Goal: Information Seeking & Learning: Learn about a topic

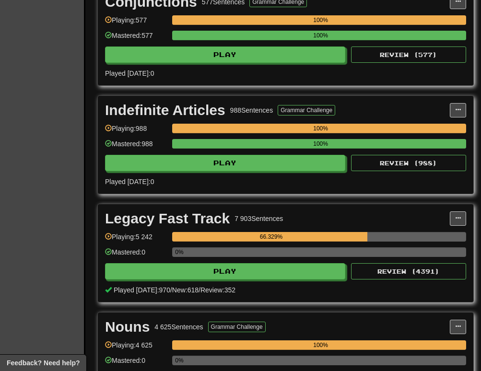
scroll to position [1451, 11]
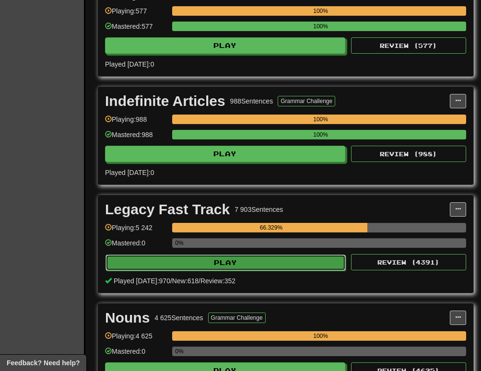
click at [259, 263] on button "Play" at bounding box center [225, 262] width 240 height 16
select select "********"
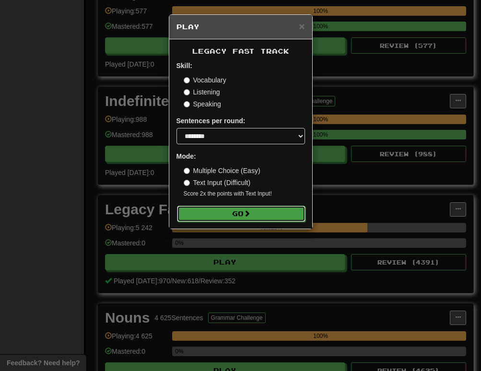
click at [222, 217] on button "Go" at bounding box center [241, 214] width 128 height 16
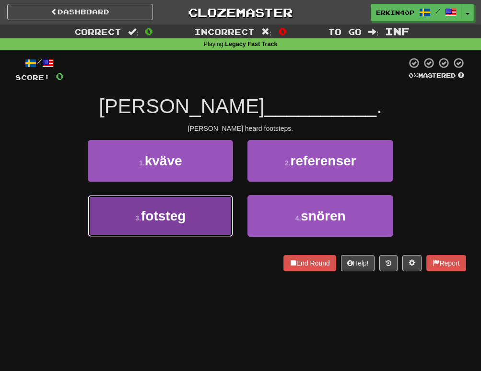
click at [159, 218] on span "fotsteg" at bounding box center [163, 215] width 45 height 15
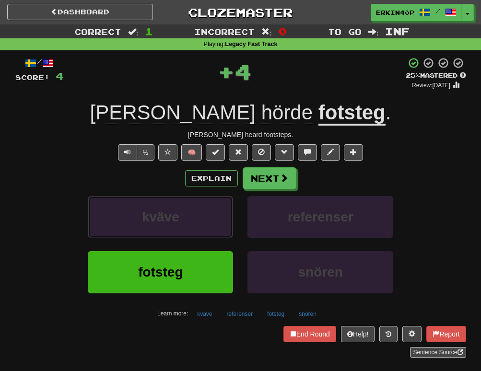
click at [159, 218] on span "kväve" at bounding box center [160, 216] width 37 height 15
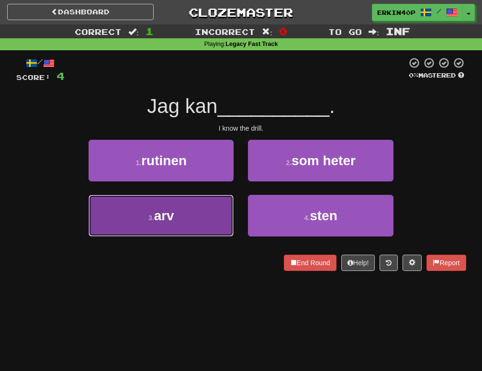
click at [187, 215] on button "3 . arv" at bounding box center [161, 216] width 145 height 42
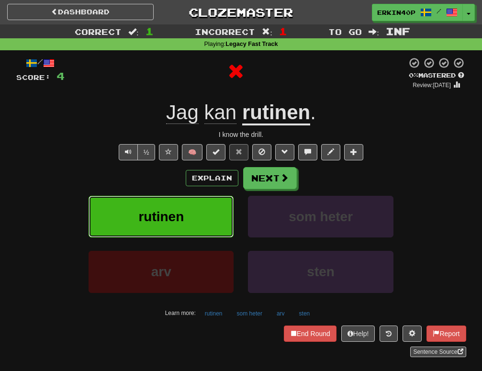
click at [187, 215] on button "rutinen" at bounding box center [161, 217] width 145 height 42
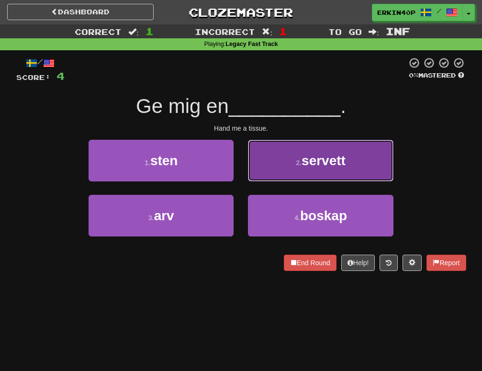
click at [308, 162] on span "servett" at bounding box center [324, 160] width 44 height 15
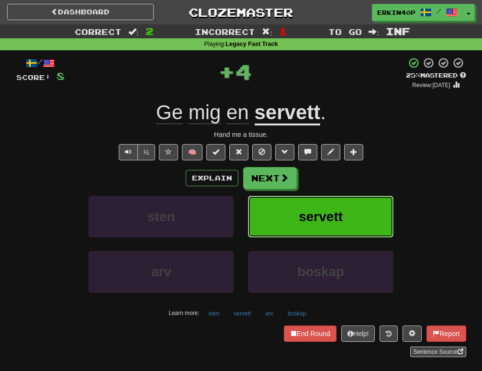
click at [318, 213] on span "servett" at bounding box center [321, 216] width 44 height 15
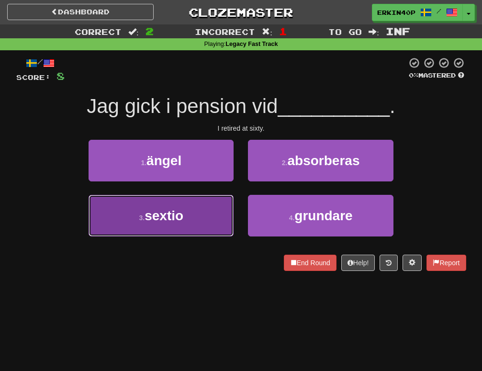
click at [229, 218] on button "3 . sextio" at bounding box center [161, 216] width 145 height 42
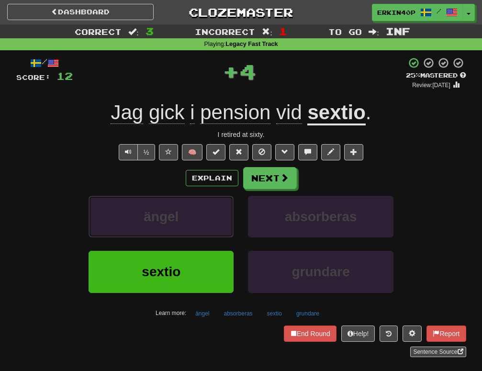
click at [229, 218] on button "ängel" at bounding box center [161, 217] width 145 height 42
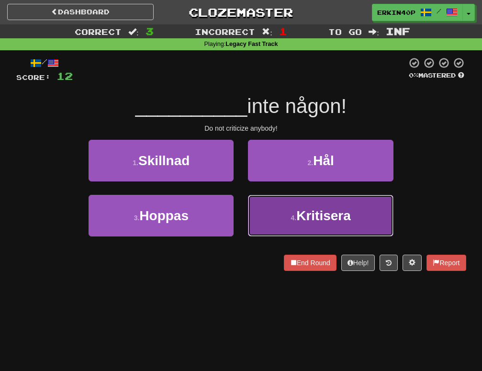
click at [302, 227] on button "4 . Kritisera" at bounding box center [320, 216] width 145 height 42
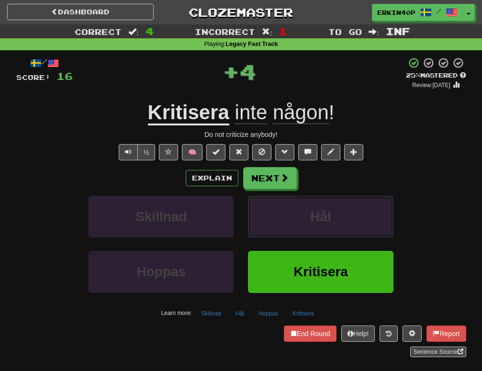
click at [302, 227] on button "Hål" at bounding box center [320, 217] width 145 height 42
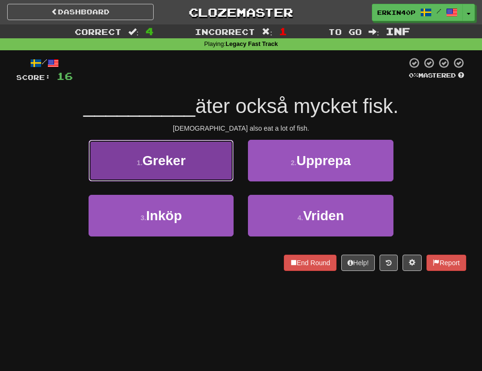
click at [202, 168] on button "1 . Greker" at bounding box center [161, 161] width 145 height 42
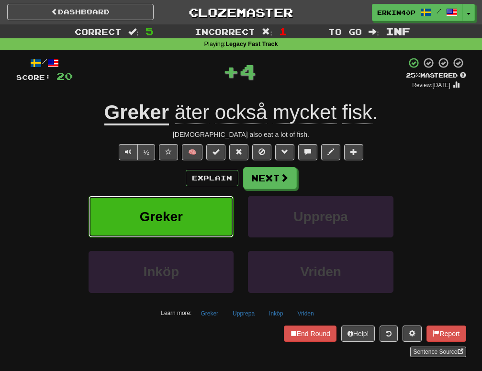
click at [223, 204] on button "Greker" at bounding box center [161, 217] width 145 height 42
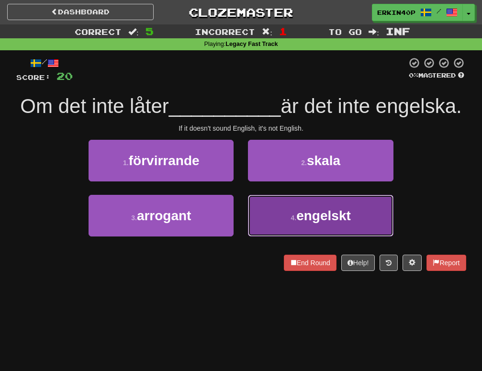
click at [285, 225] on button "4 . engelskt" at bounding box center [320, 216] width 145 height 42
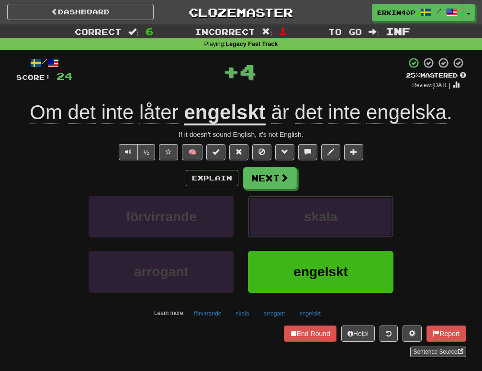
click at [285, 225] on button "skala" at bounding box center [320, 217] width 145 height 42
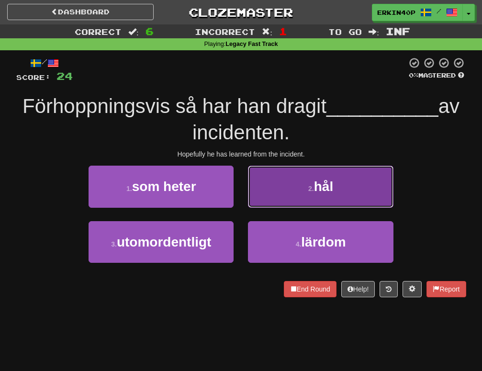
click at [306, 186] on button "2 . hål" at bounding box center [320, 187] width 145 height 42
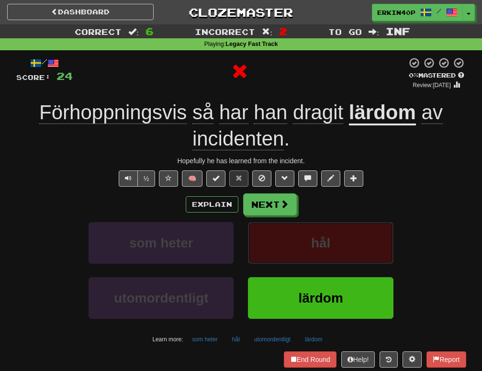
click at [332, 230] on button "hål" at bounding box center [320, 243] width 145 height 42
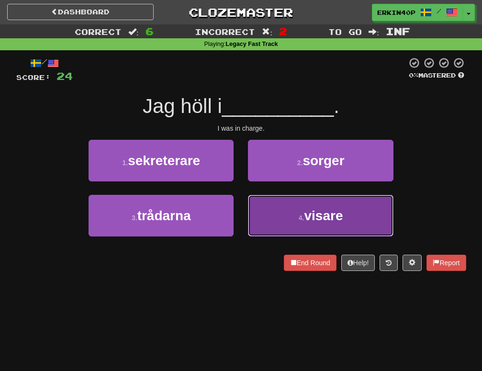
click at [312, 212] on span "visare" at bounding box center [324, 215] width 39 height 15
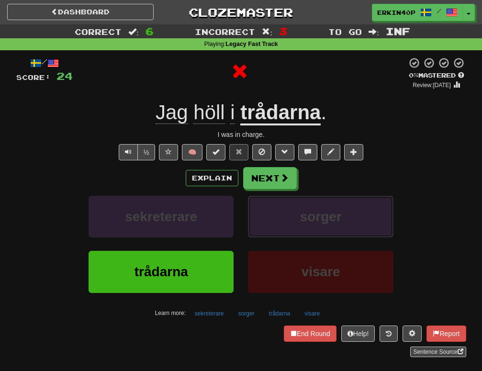
click at [312, 212] on span "sorger" at bounding box center [321, 216] width 42 height 15
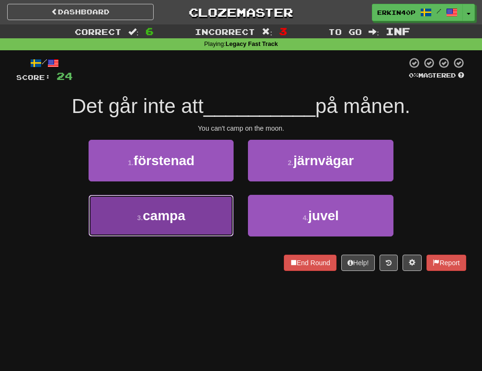
click at [220, 222] on button "3 . campa" at bounding box center [161, 216] width 145 height 42
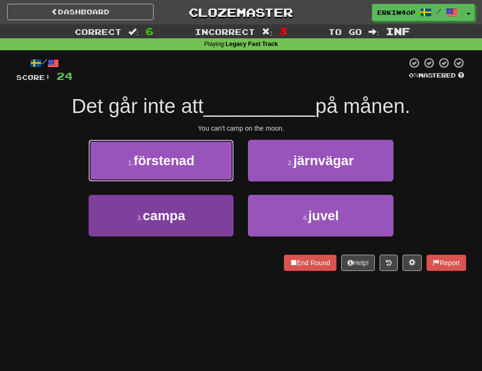
click at [220, 182] on button "1 . förstenad" at bounding box center [161, 161] width 145 height 42
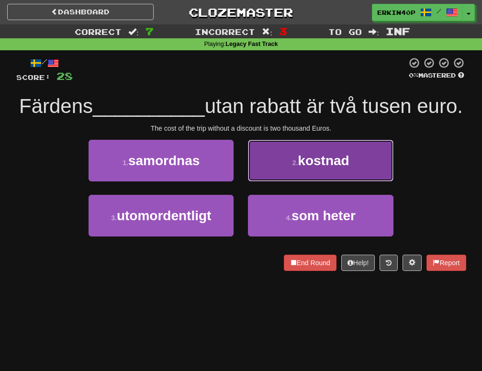
click at [384, 146] on button "2 . kostnad" at bounding box center [320, 161] width 145 height 42
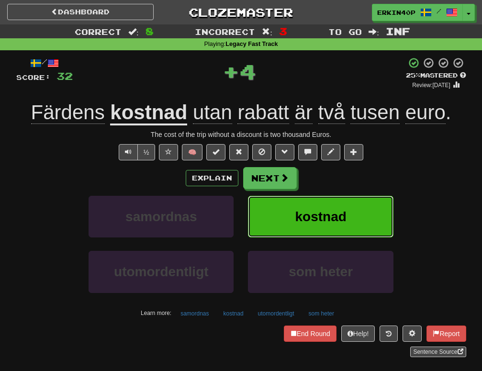
click at [346, 218] on span "kostnad" at bounding box center [320, 216] width 51 height 15
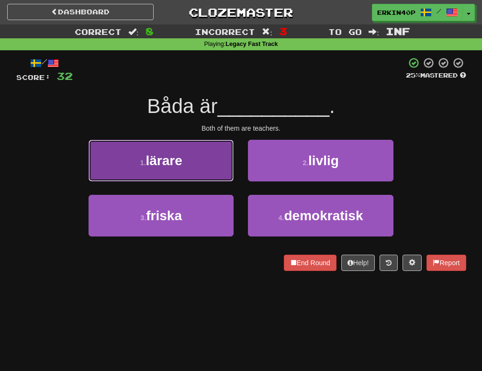
click at [199, 165] on button "1 . lärare" at bounding box center [161, 161] width 145 height 42
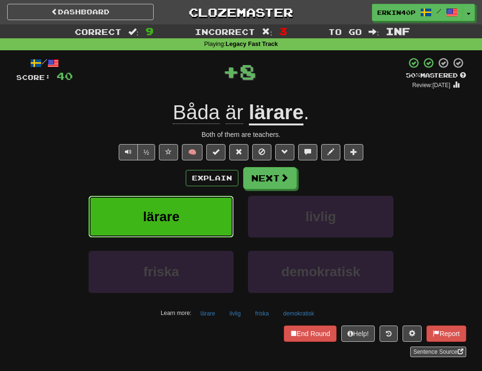
click at [203, 213] on button "lärare" at bounding box center [161, 217] width 145 height 42
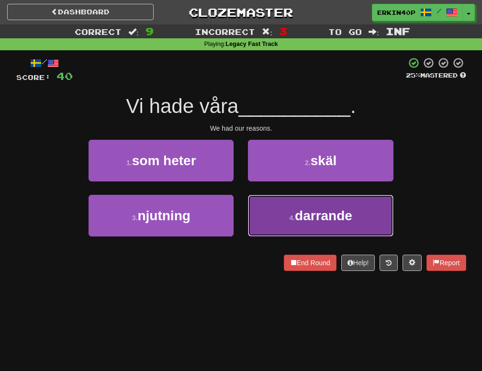
click at [265, 227] on button "4 . darrande" at bounding box center [320, 216] width 145 height 42
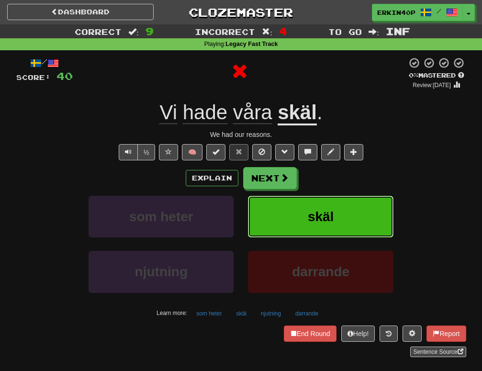
click at [265, 227] on button "skäl" at bounding box center [320, 217] width 145 height 42
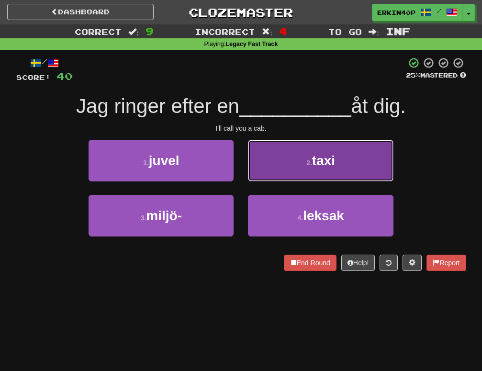
click at [266, 167] on button "2 . taxi" at bounding box center [320, 161] width 145 height 42
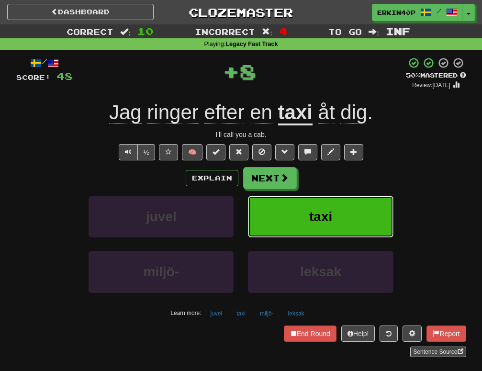
click at [304, 221] on button "taxi" at bounding box center [320, 217] width 145 height 42
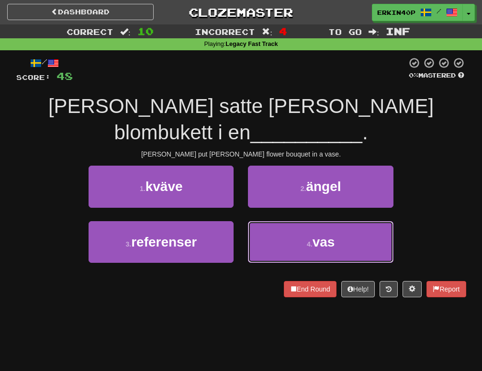
click at [304, 221] on button "4 . vas" at bounding box center [320, 242] width 145 height 42
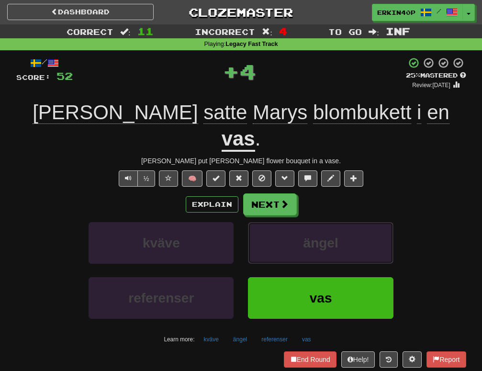
click at [304, 236] on span "ängel" at bounding box center [321, 243] width 35 height 15
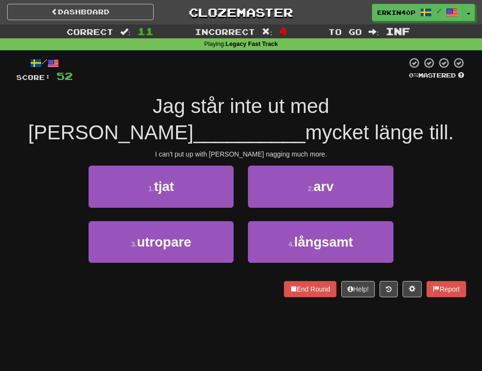
click at [260, 160] on div "/ Score: 52 0 % Mastered Jag står inte ut med Laylas __________ mycket länge ti…" at bounding box center [241, 177] width 450 height 240
click at [262, 149] on div "I can't put up with Layla's nagging much more." at bounding box center [241, 154] width 450 height 10
click at [263, 154] on div "I can't put up with Layla's nagging much more." at bounding box center [241, 154] width 450 height 10
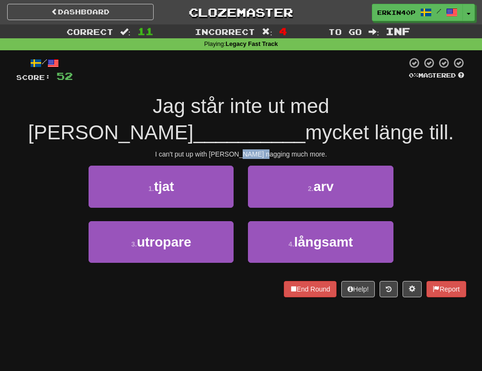
click at [263, 154] on div "I can't put up with Layla's nagging much more." at bounding box center [241, 154] width 450 height 10
click at [262, 158] on div at bounding box center [262, 158] width 0 height 0
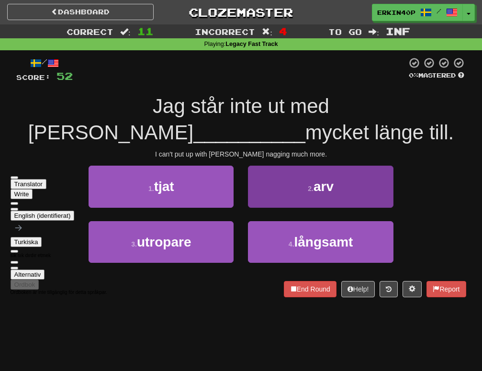
drag, startPoint x: 213, startPoint y: 186, endPoint x: 309, endPoint y: 184, distance: 96.8
click at [309, 184] on html "Dashboard Clozemaster Erkin40p / Toggle Dropdown Dashboard Leaderboard Activity…" at bounding box center [241, 355] width 482 height 711
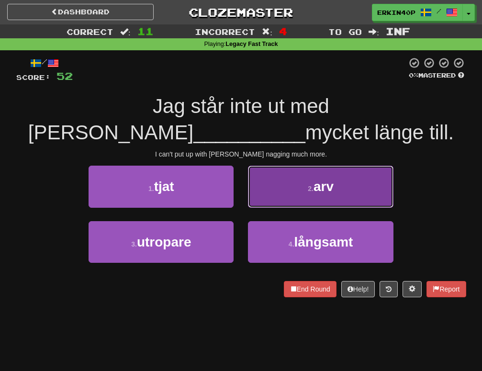
click at [296, 190] on button "2 . arv" at bounding box center [320, 187] width 145 height 42
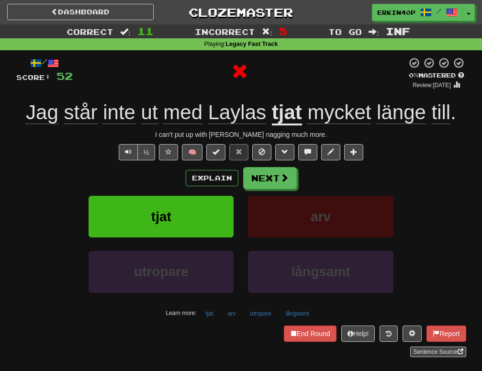
click at [288, 120] on u "tjat" at bounding box center [287, 113] width 30 height 24
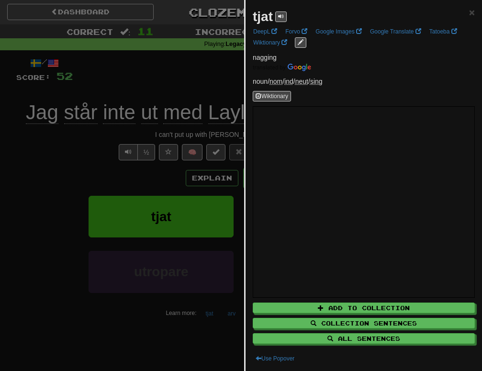
click at [180, 167] on div at bounding box center [241, 185] width 482 height 371
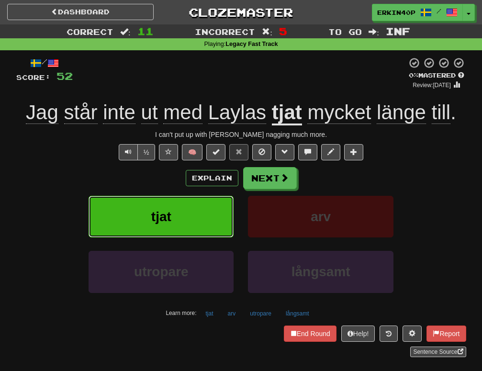
click at [196, 229] on button "tjat" at bounding box center [161, 217] width 145 height 42
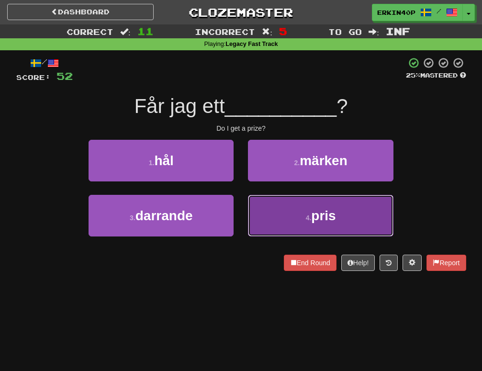
click at [285, 218] on button "4 . pris" at bounding box center [320, 216] width 145 height 42
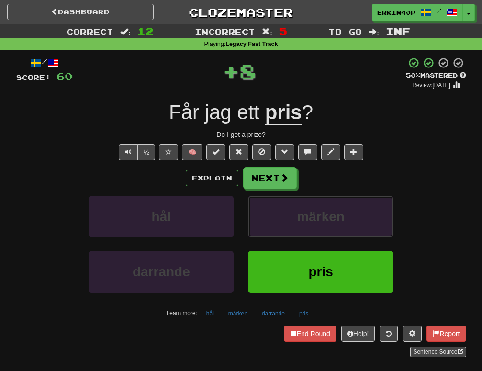
click at [285, 218] on button "märken" at bounding box center [320, 217] width 145 height 42
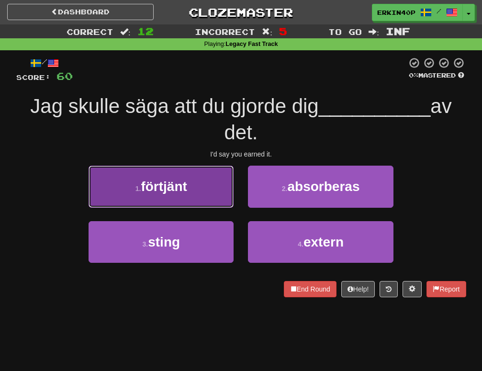
click at [189, 195] on button "1 . förtjänt" at bounding box center [161, 187] width 145 height 42
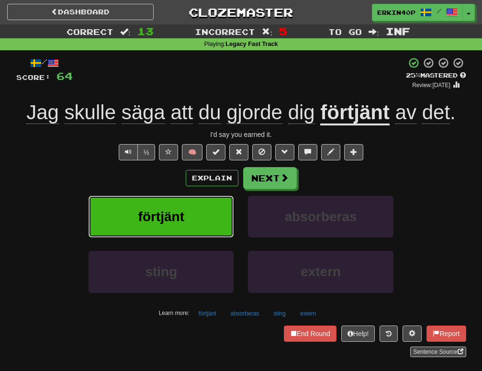
click at [186, 228] on button "förtjänt" at bounding box center [161, 217] width 145 height 42
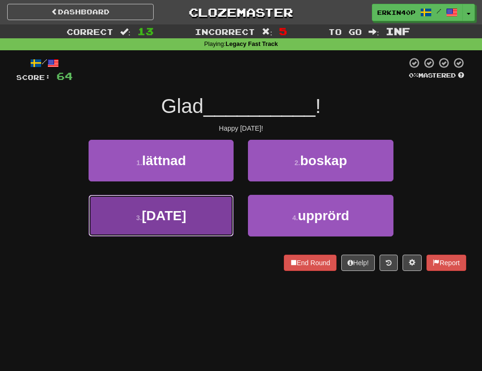
click at [184, 206] on button "3 . påsk" at bounding box center [161, 216] width 145 height 42
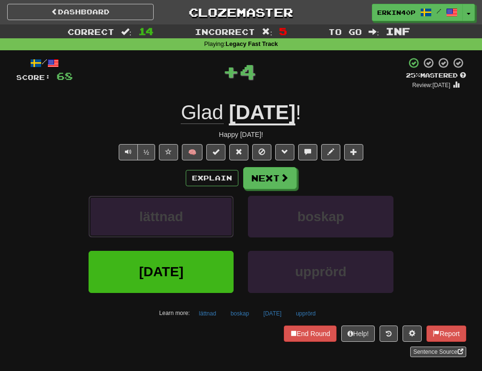
click at [184, 206] on button "lättnad" at bounding box center [161, 217] width 145 height 42
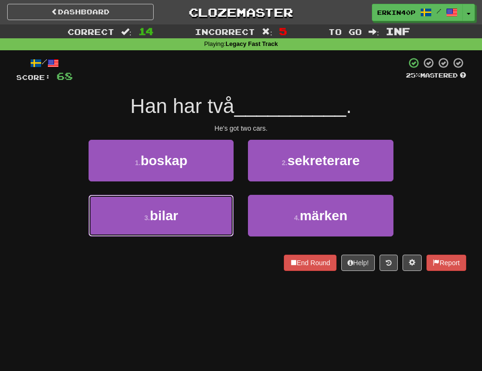
click at [184, 206] on button "3 . bilar" at bounding box center [161, 216] width 145 height 42
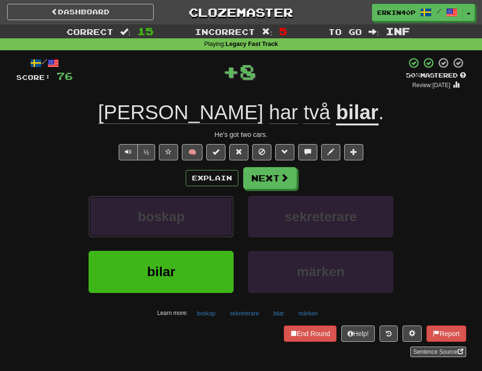
click at [184, 206] on button "boskap" at bounding box center [161, 217] width 145 height 42
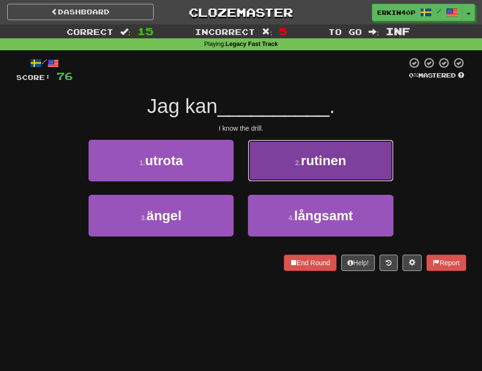
click at [320, 176] on button "2 . rutinen" at bounding box center [320, 161] width 145 height 42
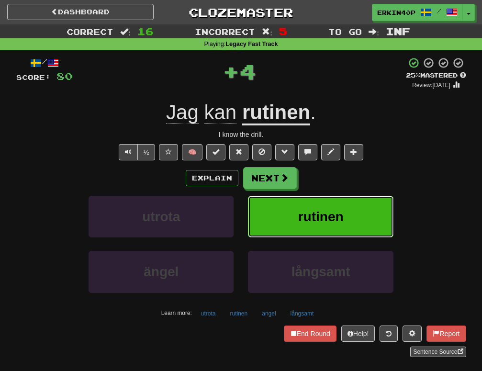
click at [357, 209] on button "rutinen" at bounding box center [320, 217] width 145 height 42
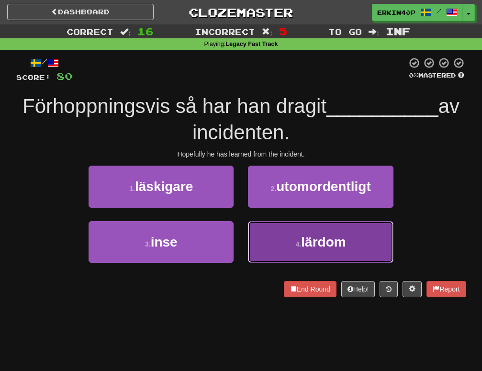
click at [293, 229] on button "4 . lärdom" at bounding box center [320, 242] width 145 height 42
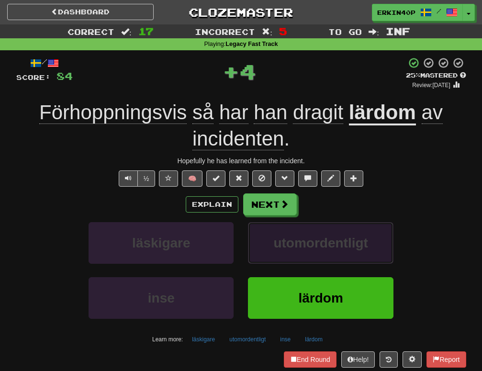
click at [293, 231] on button "utomordentligt" at bounding box center [320, 243] width 145 height 42
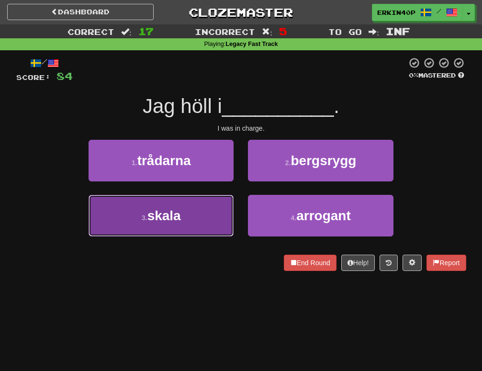
click at [218, 224] on button "3 . skala" at bounding box center [161, 216] width 145 height 42
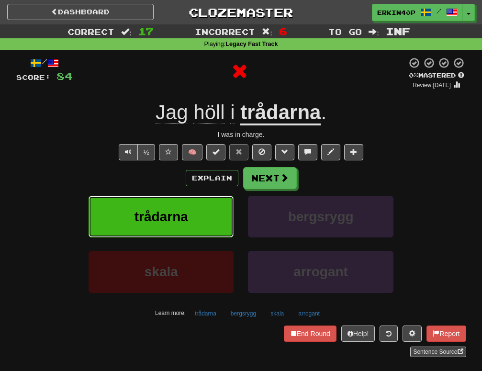
click at [218, 224] on button "trådarna" at bounding box center [161, 217] width 145 height 42
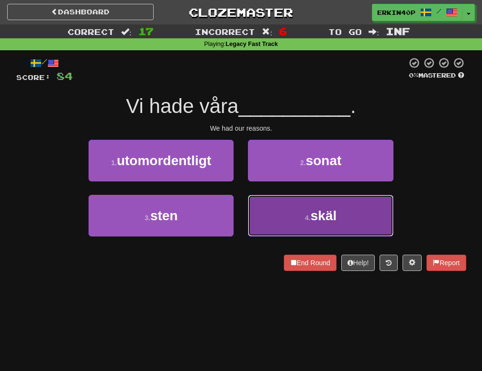
click at [257, 225] on button "4 . skäl" at bounding box center [320, 216] width 145 height 42
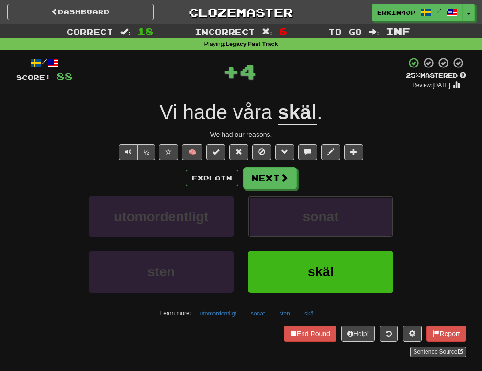
click at [257, 225] on button "sonat" at bounding box center [320, 217] width 145 height 42
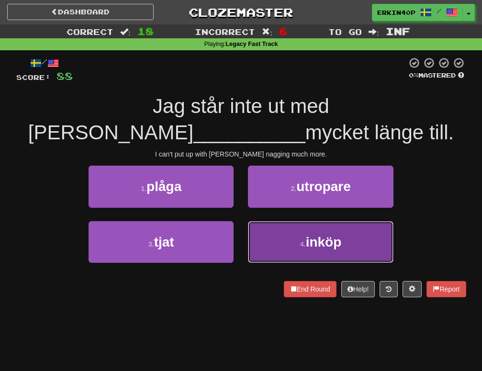
click at [310, 243] on span "inköp" at bounding box center [324, 242] width 36 height 15
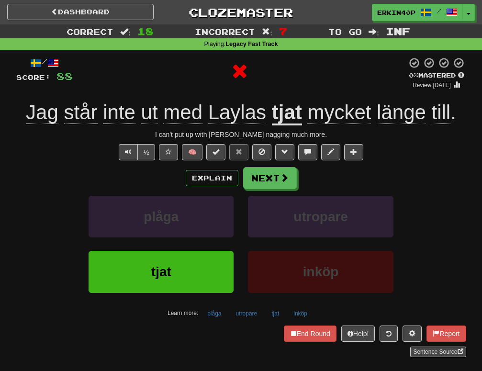
click at [310, 243] on div "utropare" at bounding box center [321, 223] width 160 height 55
click at [330, 253] on button "inköp" at bounding box center [320, 272] width 145 height 42
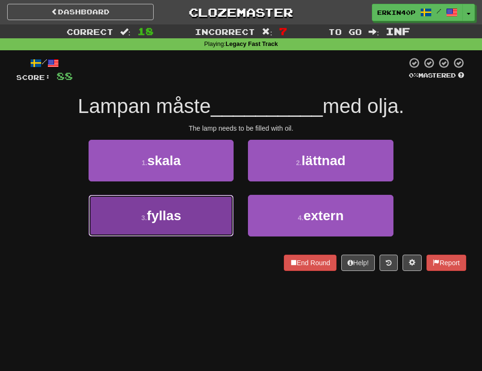
click at [176, 215] on span "fyllas" at bounding box center [164, 215] width 34 height 15
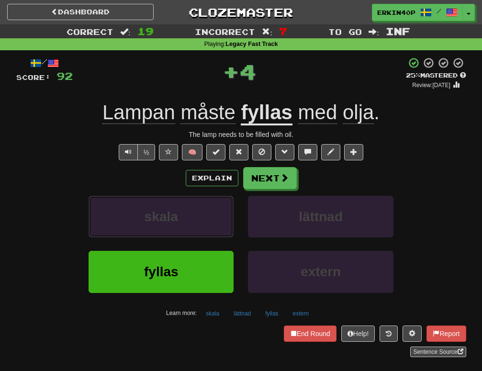
click at [176, 215] on span "skala" at bounding box center [162, 216] width 34 height 15
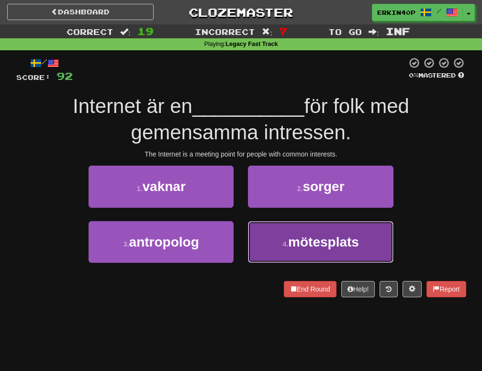
click at [308, 237] on span "mötesplats" at bounding box center [323, 242] width 71 height 15
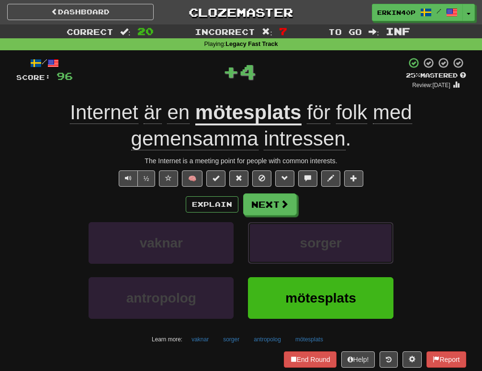
click at [308, 237] on span "sorger" at bounding box center [321, 243] width 42 height 15
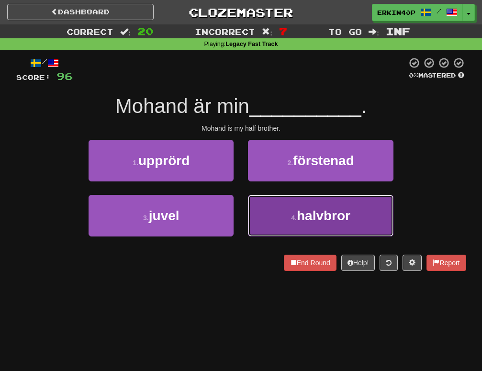
click at [306, 225] on button "4 . halvbror" at bounding box center [320, 216] width 145 height 42
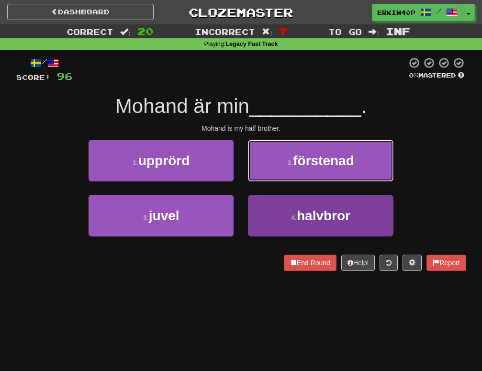
click at [306, 182] on button "2 . förstenad" at bounding box center [320, 161] width 145 height 42
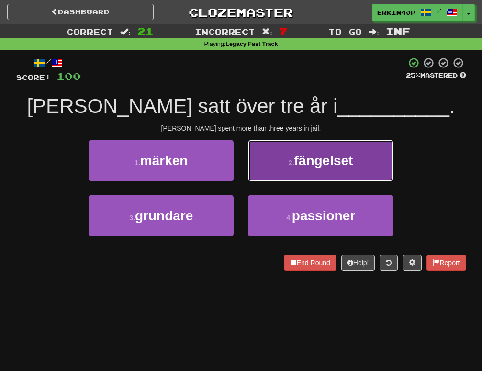
click at [310, 176] on button "2 . fängelset" at bounding box center [320, 161] width 145 height 42
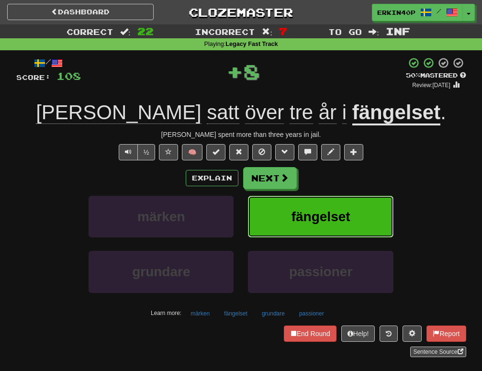
click at [338, 208] on button "fängelset" at bounding box center [320, 217] width 145 height 42
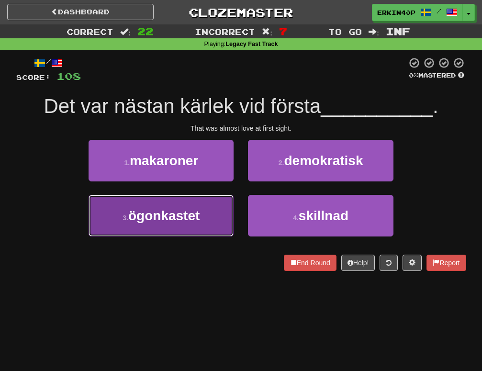
click at [215, 206] on button "3 . ögonkastet" at bounding box center [161, 216] width 145 height 42
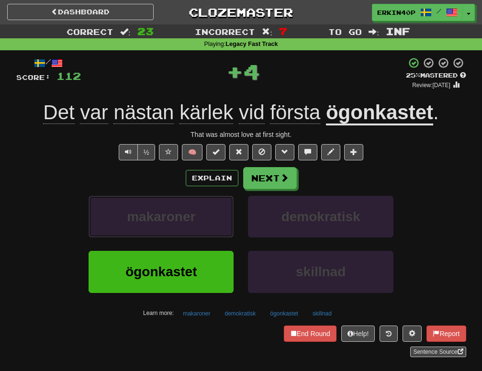
click at [215, 206] on button "makaroner" at bounding box center [161, 217] width 145 height 42
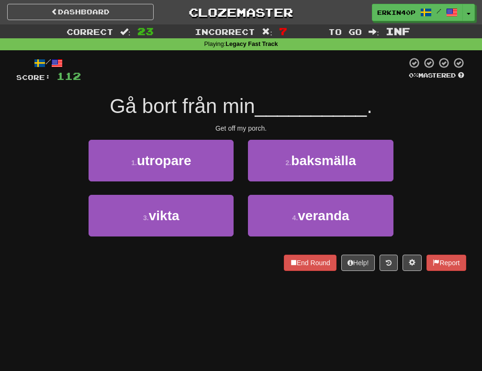
click at [258, 129] on div "Get off my porch." at bounding box center [241, 129] width 450 height 10
click at [253, 132] on div at bounding box center [253, 132] width 0 height 0
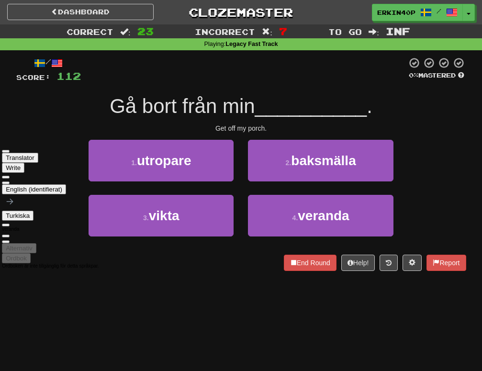
drag, startPoint x: 213, startPoint y: 160, endPoint x: 259, endPoint y: 156, distance: 46.2
click at [99, 173] on div at bounding box center [50, 178] width 97 height 11
click at [268, 129] on div "Get off my porch." at bounding box center [241, 129] width 450 height 10
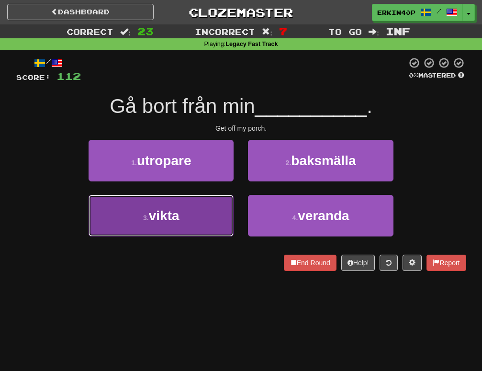
click at [175, 215] on span "vikta" at bounding box center [164, 215] width 31 height 15
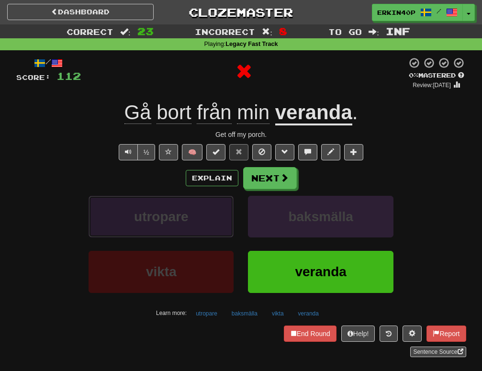
click at [200, 227] on button "utropare" at bounding box center [161, 217] width 145 height 42
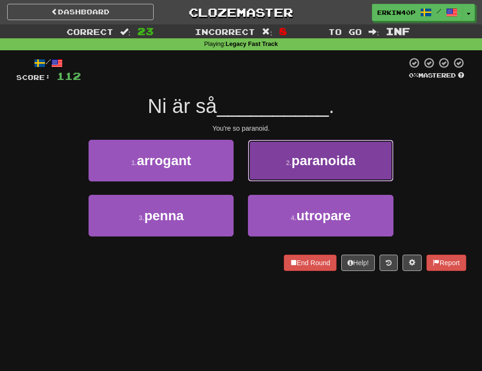
click at [327, 170] on button "2 . paranoida" at bounding box center [320, 161] width 145 height 42
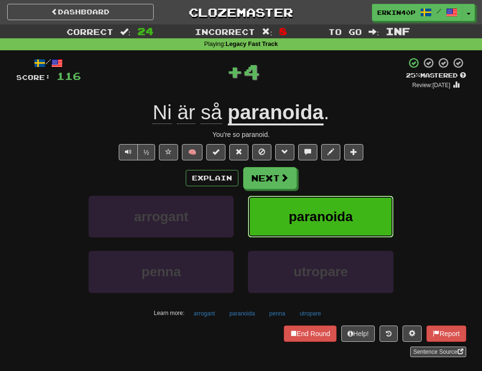
click at [344, 216] on span "paranoida" at bounding box center [321, 216] width 64 height 15
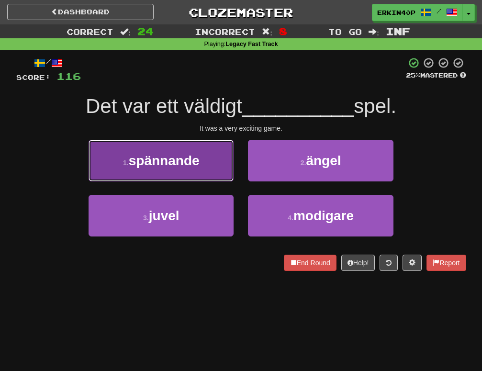
click at [196, 169] on button "1 . spännande" at bounding box center [161, 161] width 145 height 42
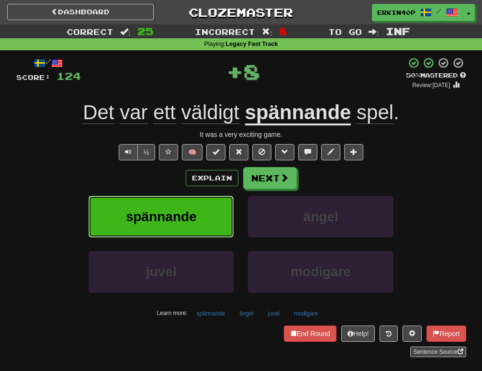
click at [227, 214] on button "spännande" at bounding box center [161, 217] width 145 height 42
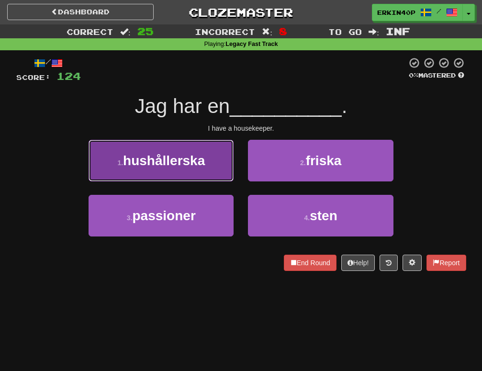
click at [182, 163] on span "hushållerska" at bounding box center [164, 160] width 82 height 15
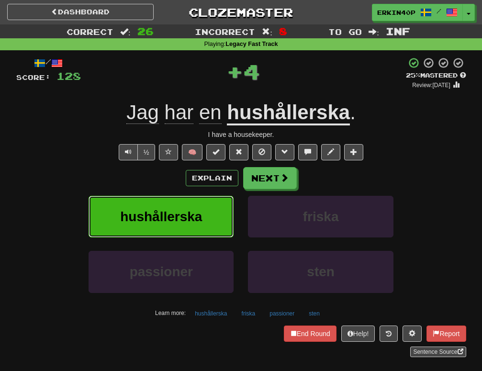
click at [228, 211] on button "hushållerska" at bounding box center [161, 217] width 145 height 42
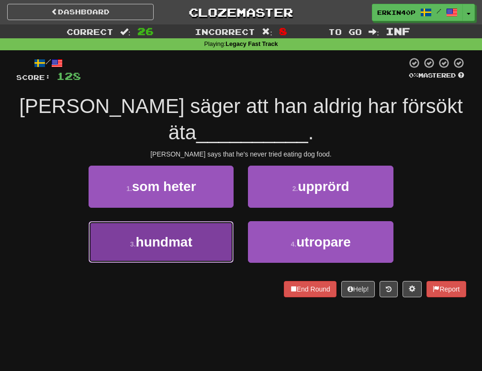
click at [198, 227] on button "3 . hundmat" at bounding box center [161, 242] width 145 height 42
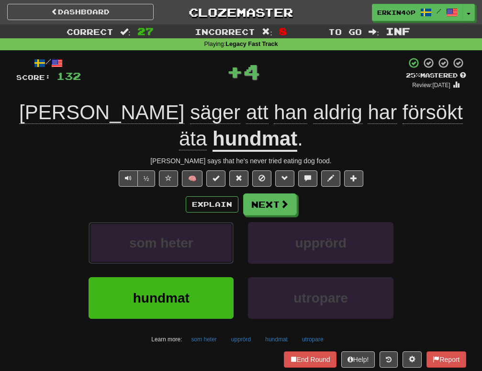
click at [198, 227] on button "som heter" at bounding box center [161, 243] width 145 height 42
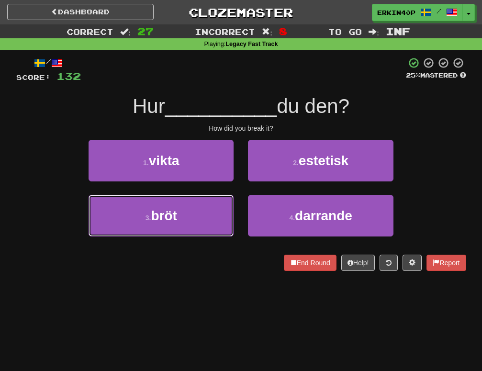
click at [198, 227] on button "3 . bröt" at bounding box center [161, 216] width 145 height 42
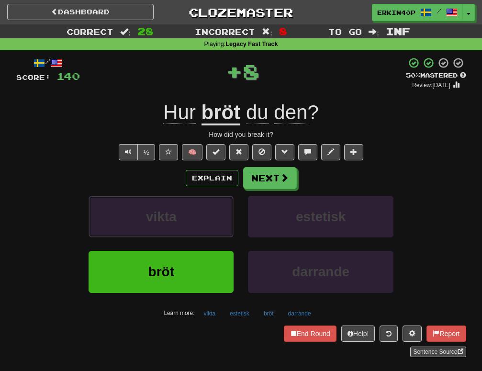
click at [198, 227] on button "vikta" at bounding box center [161, 217] width 145 height 42
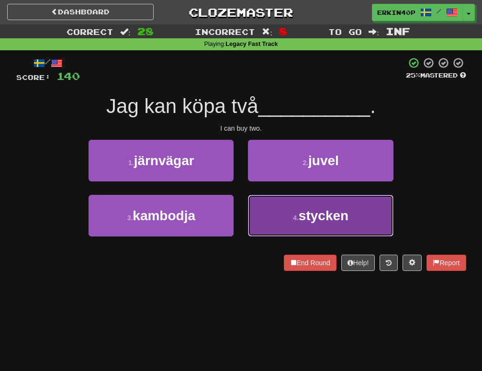
click at [343, 222] on span "stycken" at bounding box center [324, 215] width 50 height 15
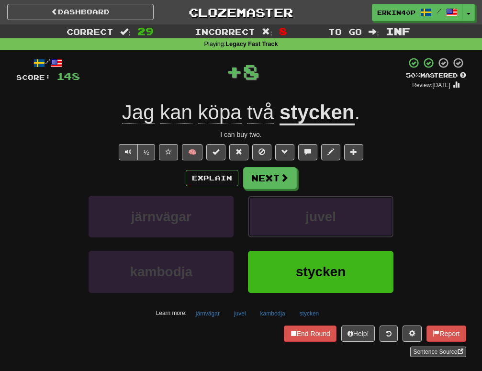
click at [343, 222] on button "juvel" at bounding box center [320, 217] width 145 height 42
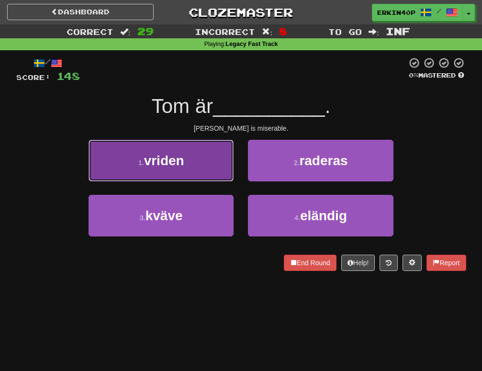
click at [226, 175] on button "1 . vriden" at bounding box center [161, 161] width 145 height 42
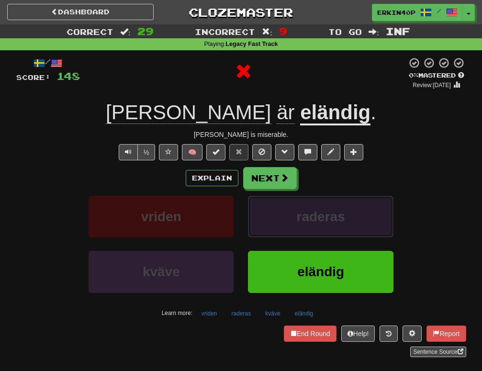
click at [261, 233] on button "raderas" at bounding box center [320, 217] width 145 height 42
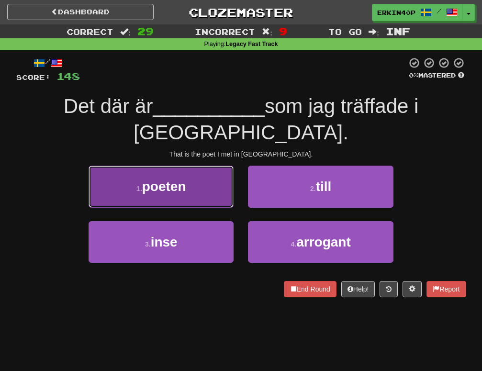
click at [183, 179] on span "poeten" at bounding box center [164, 186] width 44 height 15
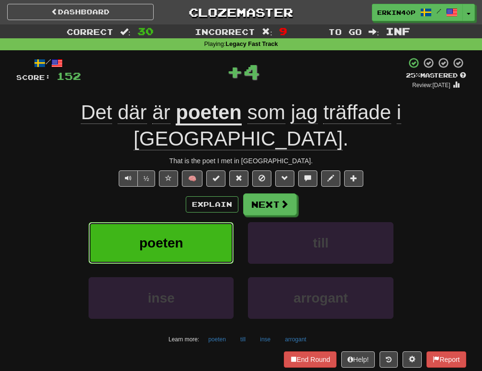
click at [232, 223] on button "poeten" at bounding box center [161, 243] width 145 height 42
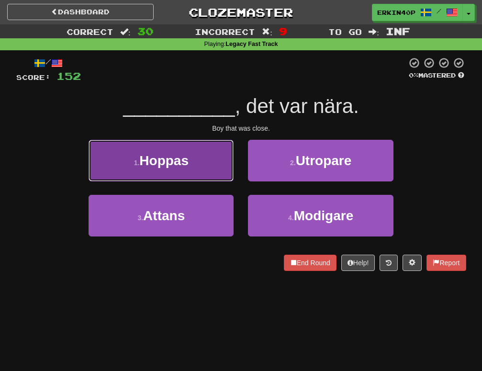
click at [160, 160] on span "Hoppas" at bounding box center [163, 160] width 49 height 15
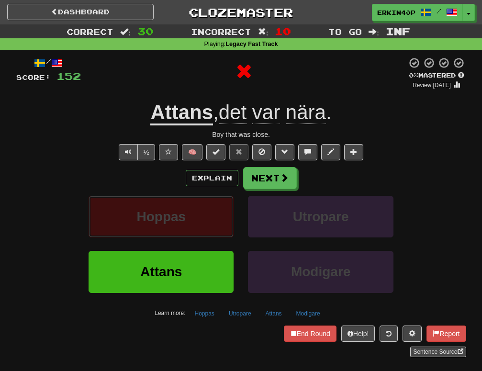
click at [220, 208] on button "Hoppas" at bounding box center [161, 217] width 145 height 42
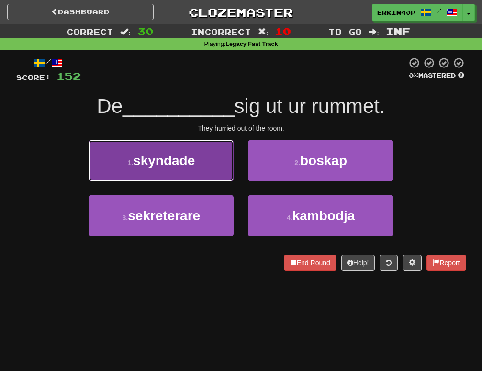
click at [163, 157] on span "skyndade" at bounding box center [164, 160] width 62 height 15
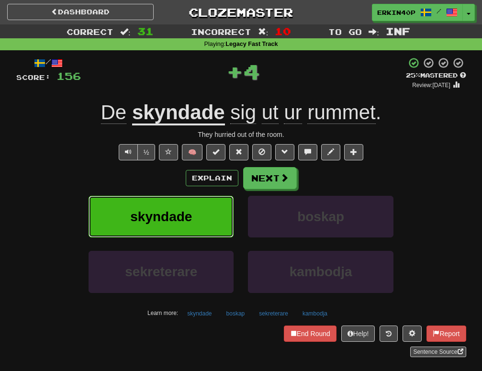
click at [214, 198] on button "skyndade" at bounding box center [161, 217] width 145 height 42
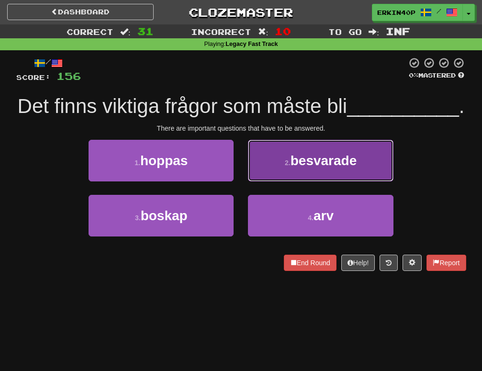
click at [307, 170] on button "2 . besvarade" at bounding box center [320, 161] width 145 height 42
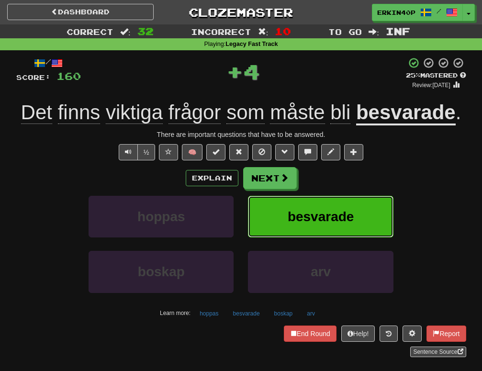
click at [339, 207] on button "besvarade" at bounding box center [320, 217] width 145 height 42
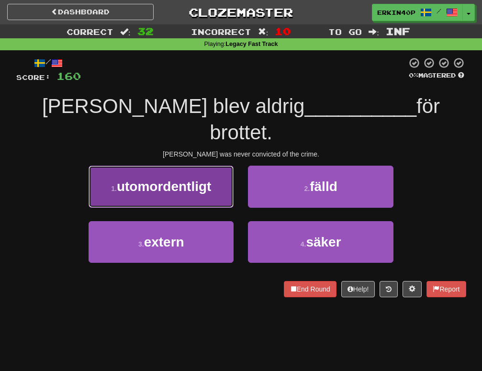
click at [202, 179] on span "utomordentligt" at bounding box center [164, 186] width 95 height 15
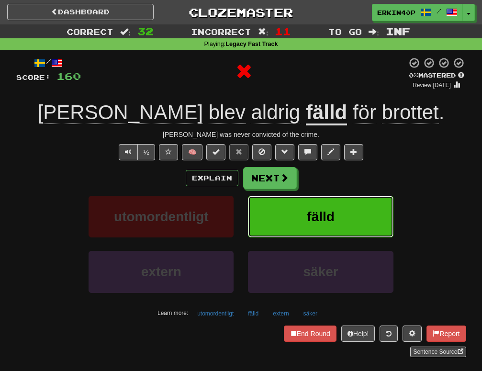
click at [268, 202] on button "fälld" at bounding box center [320, 217] width 145 height 42
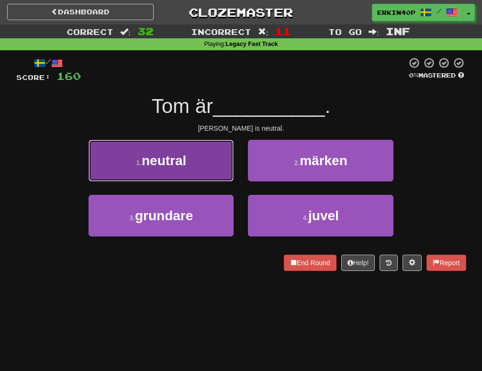
click at [218, 170] on button "1 . neutral" at bounding box center [161, 161] width 145 height 42
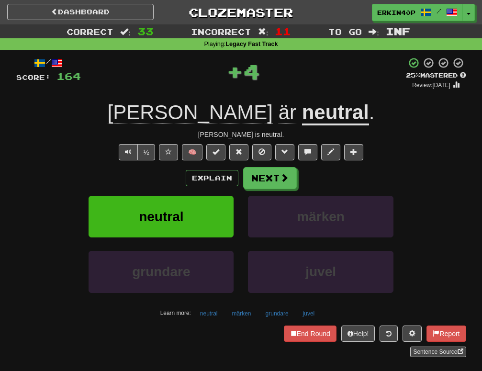
click at [247, 209] on div "märken" at bounding box center [321, 223] width 160 height 55
click at [201, 215] on button "neutral" at bounding box center [161, 217] width 145 height 42
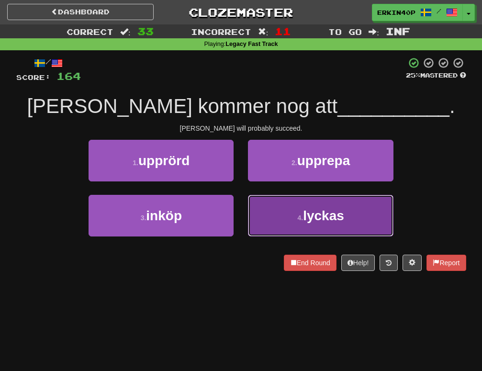
click at [289, 216] on button "4 . lyckas" at bounding box center [320, 216] width 145 height 42
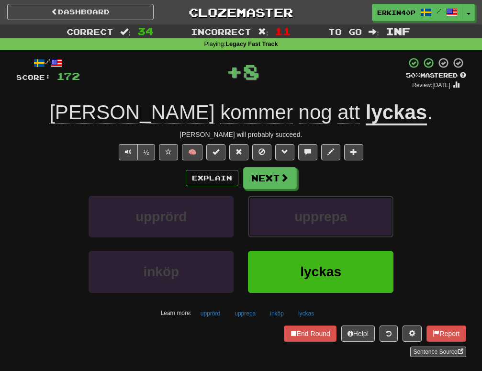
click at [289, 216] on button "upprepa" at bounding box center [320, 217] width 145 height 42
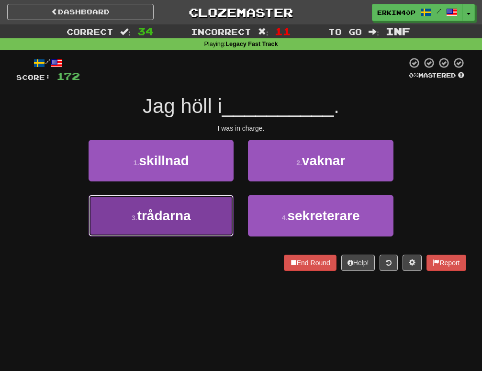
click at [196, 211] on button "3 . trådarna" at bounding box center [161, 216] width 145 height 42
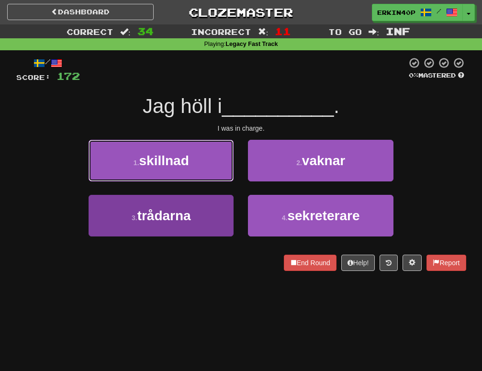
click at [196, 182] on button "1 . skillnad" at bounding box center [161, 161] width 145 height 42
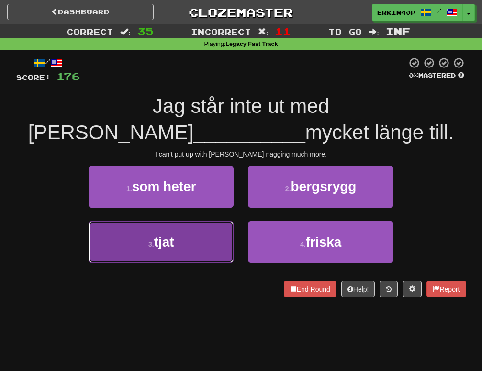
click at [175, 256] on button "3 . tjat" at bounding box center [161, 242] width 145 height 42
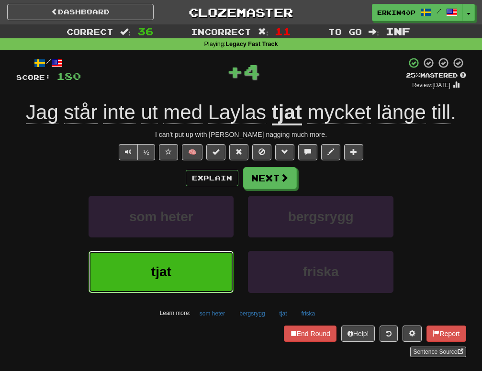
click at [175, 256] on button "tjat" at bounding box center [161, 272] width 145 height 42
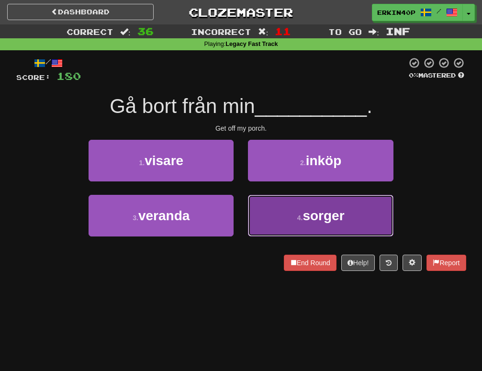
click at [313, 201] on button "4 . sorger" at bounding box center [320, 216] width 145 height 42
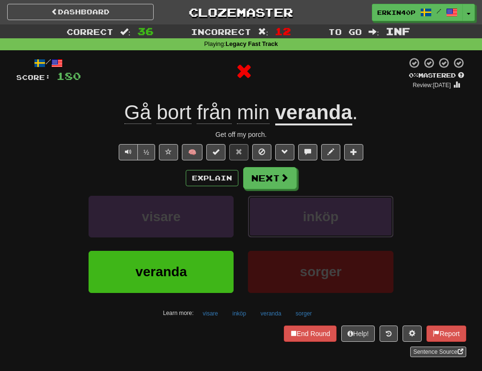
click at [313, 201] on button "inköp" at bounding box center [320, 217] width 145 height 42
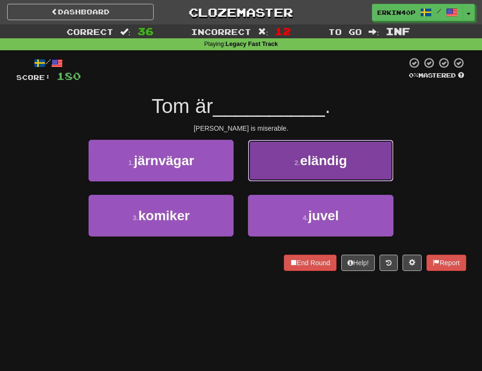
click at [323, 160] on span "eländig" at bounding box center [323, 160] width 47 height 15
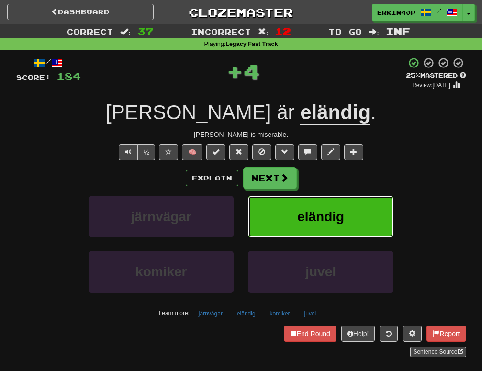
click at [332, 213] on span "eländig" at bounding box center [321, 216] width 47 height 15
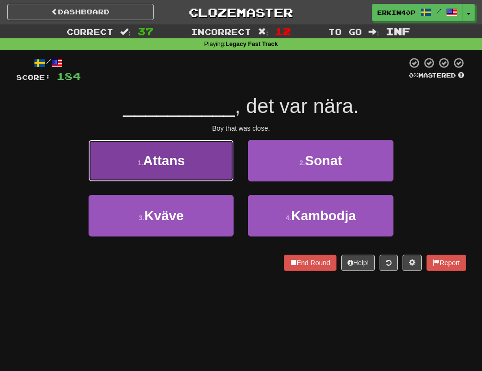
click at [211, 171] on button "1 . Attans" at bounding box center [161, 161] width 145 height 42
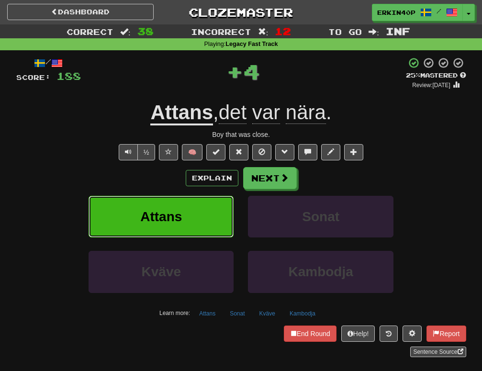
click at [211, 218] on button "Attans" at bounding box center [161, 217] width 145 height 42
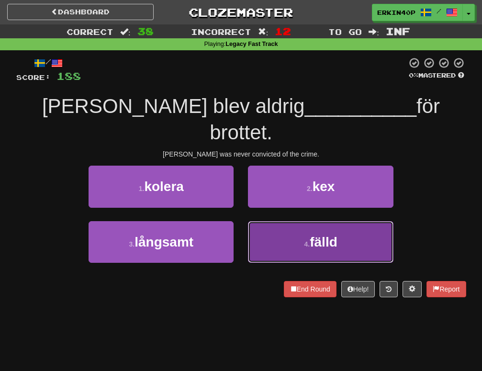
click at [268, 221] on button "4 . fälld" at bounding box center [320, 242] width 145 height 42
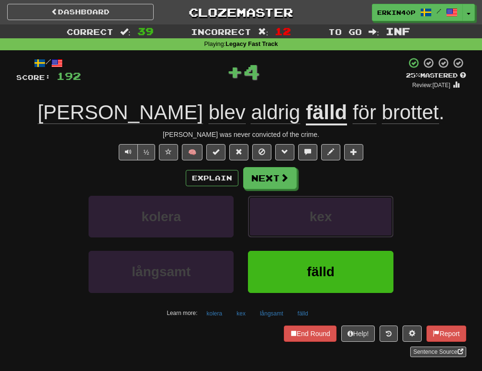
click at [268, 221] on button "kex" at bounding box center [320, 217] width 145 height 42
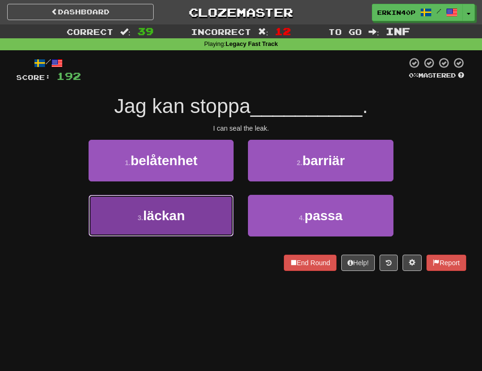
click at [178, 212] on span "läckan" at bounding box center [164, 215] width 42 height 15
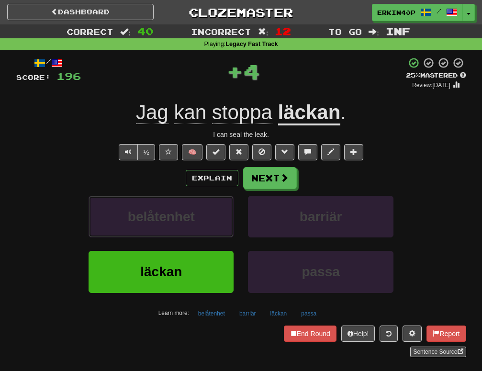
click at [178, 212] on span "belåtenhet" at bounding box center [161, 216] width 67 height 15
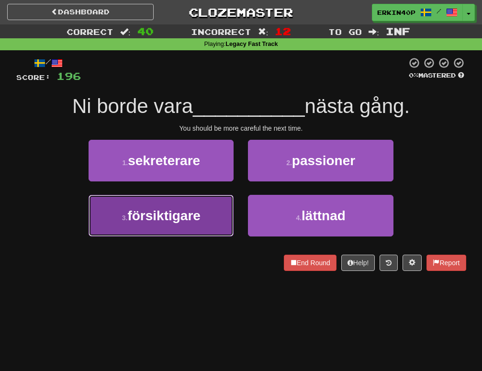
click at [218, 202] on button "3 . försiktigare" at bounding box center [161, 216] width 145 height 42
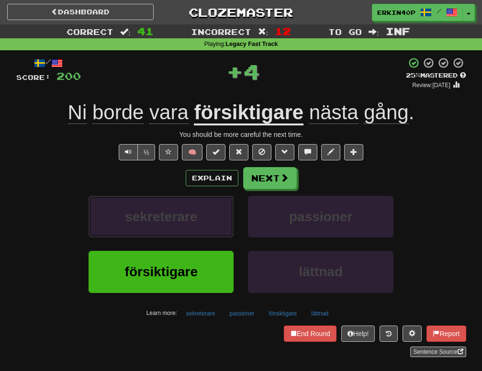
click at [218, 202] on button "sekreterare" at bounding box center [161, 217] width 145 height 42
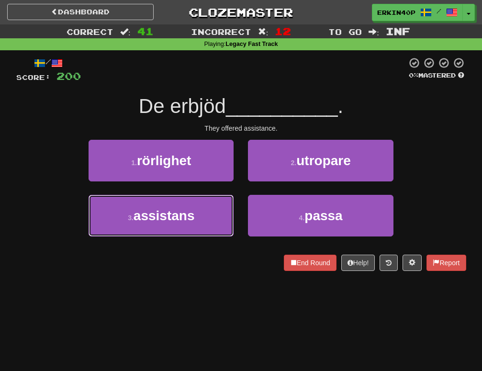
click at [218, 202] on button "3 . assistans" at bounding box center [161, 216] width 145 height 42
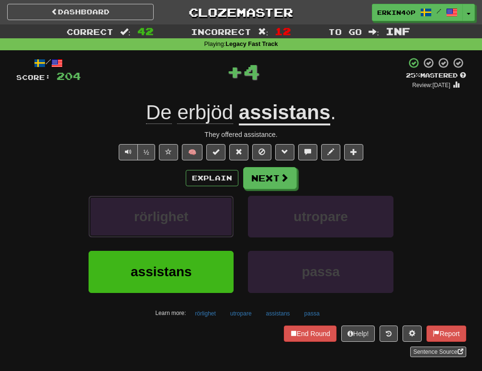
click at [218, 202] on button "rörlighet" at bounding box center [161, 217] width 145 height 42
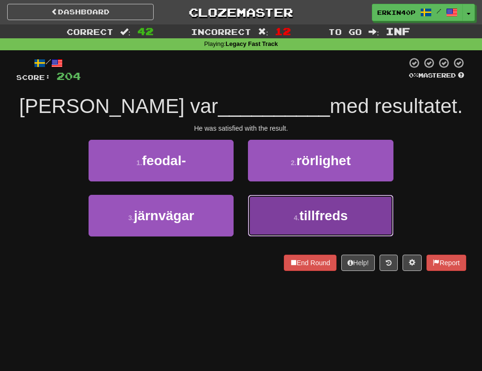
click at [356, 227] on button "4 . tillfreds" at bounding box center [320, 216] width 145 height 42
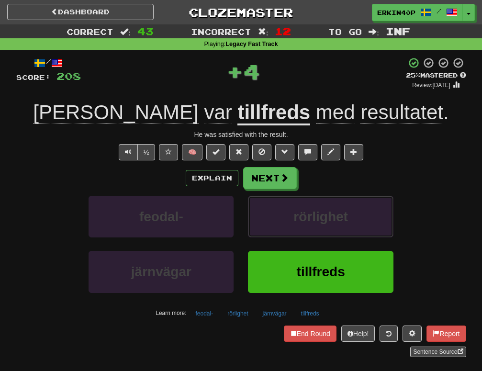
click at [356, 227] on button "rörlighet" at bounding box center [320, 217] width 145 height 42
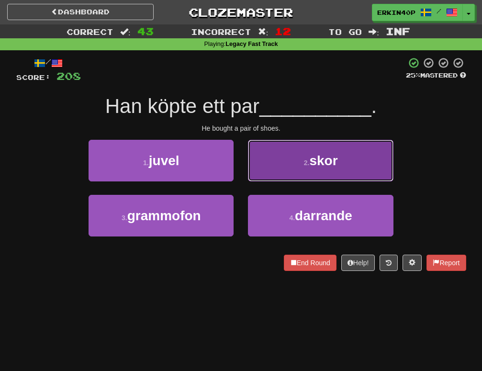
click at [331, 151] on button "2 . skor" at bounding box center [320, 161] width 145 height 42
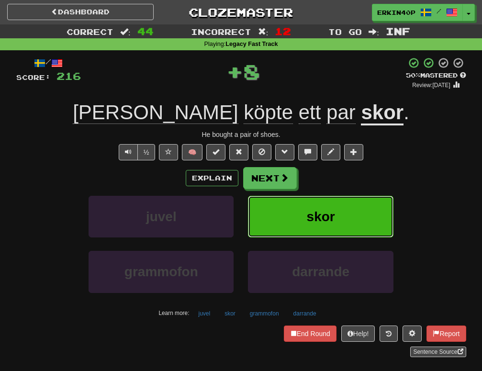
click at [331, 218] on span "skor" at bounding box center [321, 216] width 28 height 15
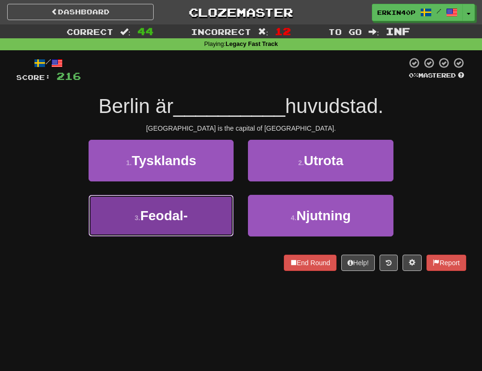
click at [230, 210] on button "3 . Feodal-" at bounding box center [161, 216] width 145 height 42
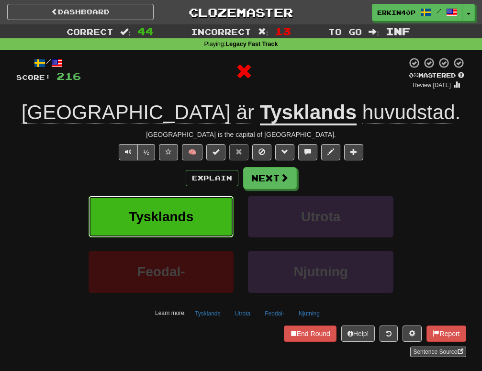
click at [230, 210] on button "Tysklands" at bounding box center [161, 217] width 145 height 42
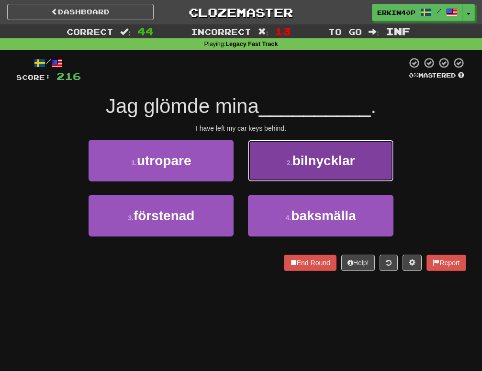
click at [284, 176] on button "2 . bilnycklar" at bounding box center [320, 161] width 145 height 42
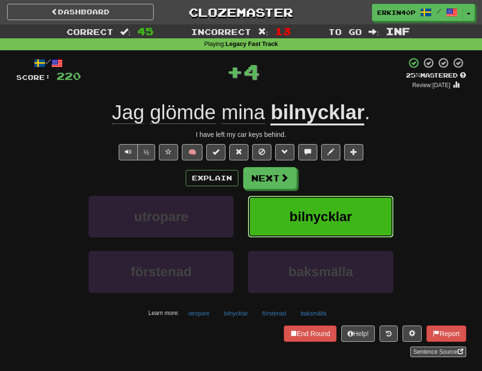
click at [283, 235] on button "bilnycklar" at bounding box center [320, 217] width 145 height 42
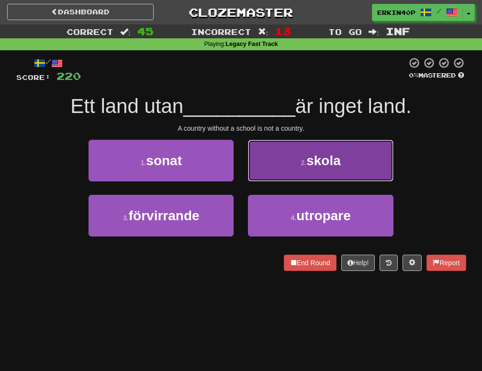
click at [270, 149] on button "2 . skola" at bounding box center [320, 161] width 145 height 42
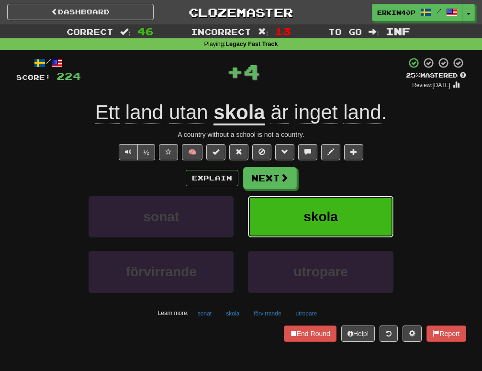
click at [287, 219] on button "skola" at bounding box center [320, 217] width 145 height 42
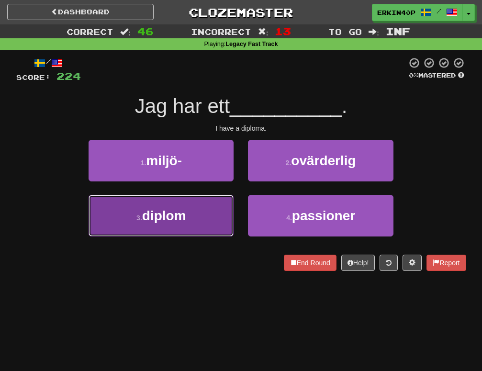
click at [183, 219] on span "diplom" at bounding box center [164, 215] width 44 height 15
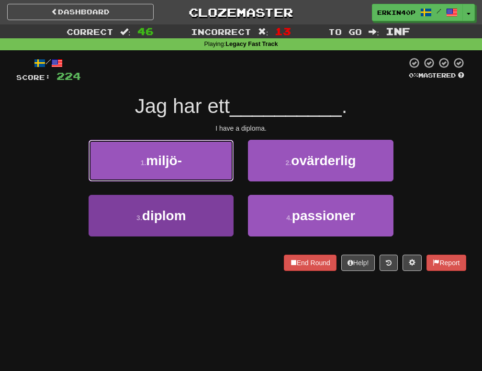
click at [183, 182] on button "1 . miljö-" at bounding box center [161, 161] width 145 height 42
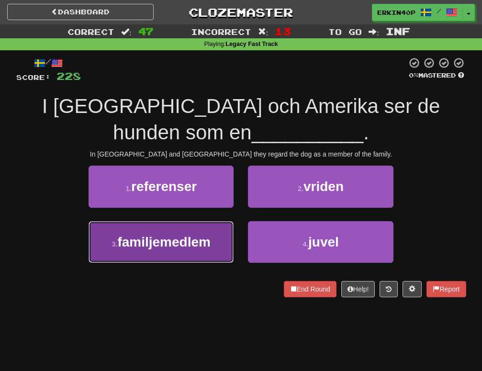
click at [180, 236] on span "familjemedlem" at bounding box center [163, 242] width 93 height 15
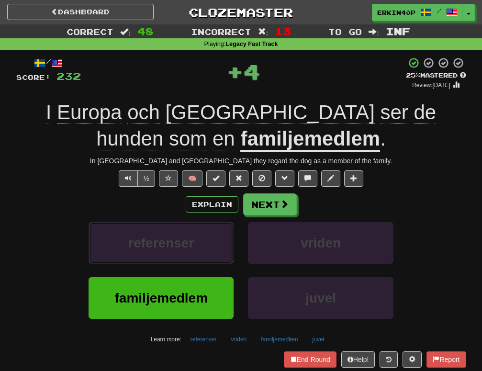
click at [180, 236] on span "referenser" at bounding box center [161, 243] width 66 height 15
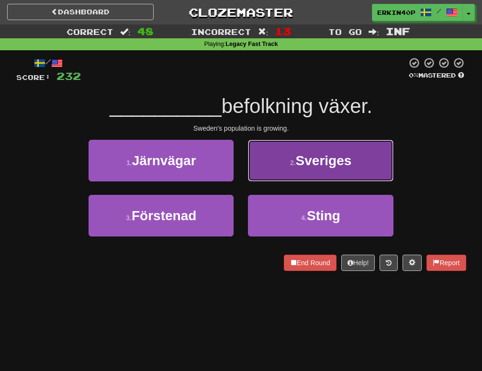
click at [265, 176] on button "2 . Sveriges" at bounding box center [320, 161] width 145 height 42
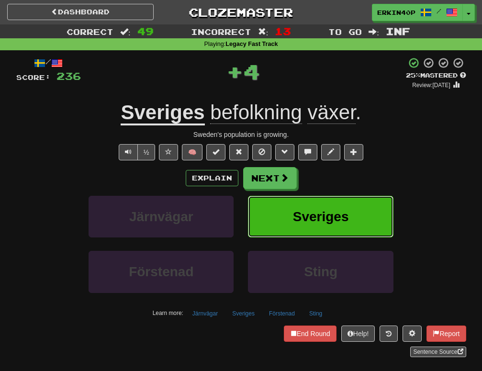
click at [304, 224] on span "Sveriges" at bounding box center [321, 216] width 56 height 15
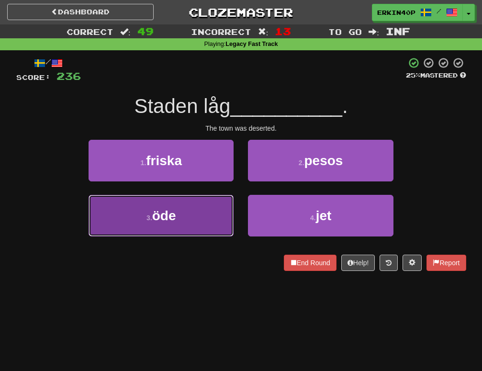
click at [216, 208] on button "3 . öde" at bounding box center [161, 216] width 145 height 42
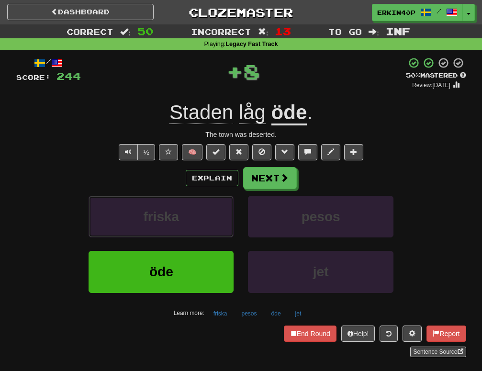
click at [216, 208] on button "friska" at bounding box center [161, 217] width 145 height 42
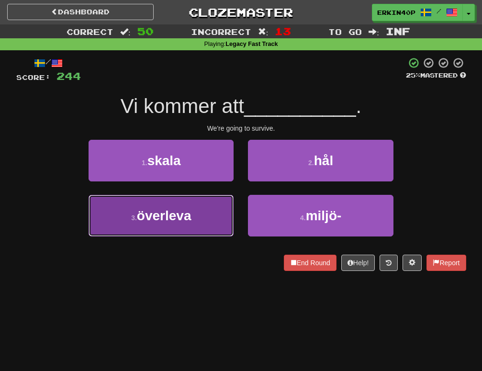
click at [154, 217] on span "överleva" at bounding box center [164, 215] width 55 height 15
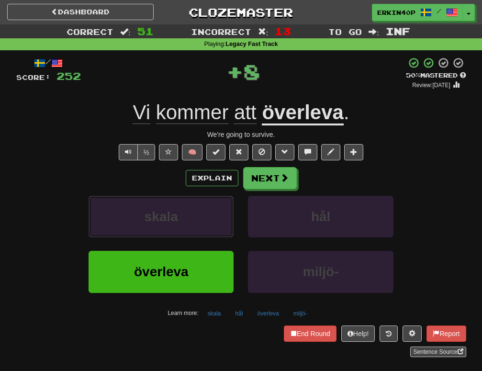
click at [154, 217] on span "skala" at bounding box center [162, 216] width 34 height 15
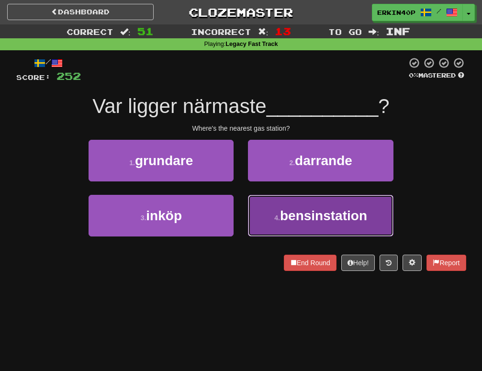
click at [330, 209] on span "bensinstation" at bounding box center [323, 215] width 87 height 15
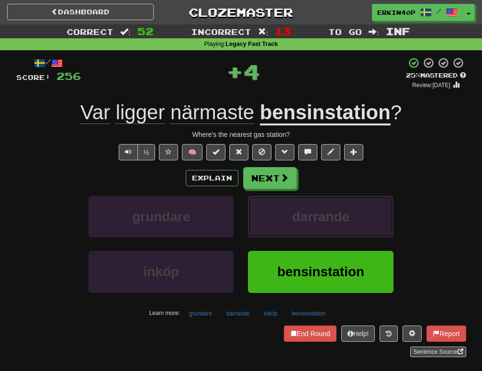
click at [330, 209] on span "darrande" at bounding box center [320, 216] width 57 height 15
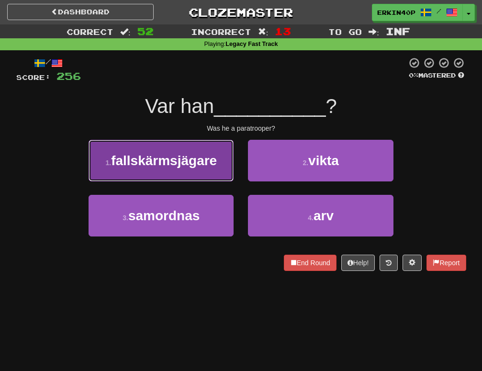
click at [202, 170] on button "1 . fallskärmsjägare" at bounding box center [161, 161] width 145 height 42
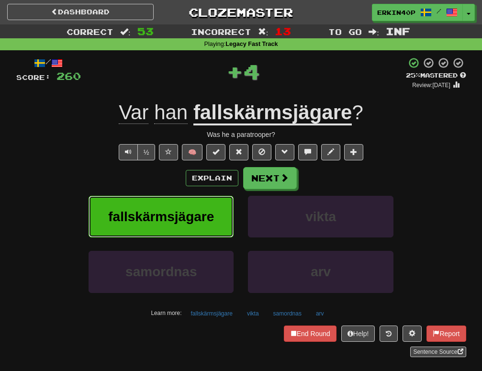
click at [223, 212] on button "fallskärmsjägare" at bounding box center [161, 217] width 145 height 42
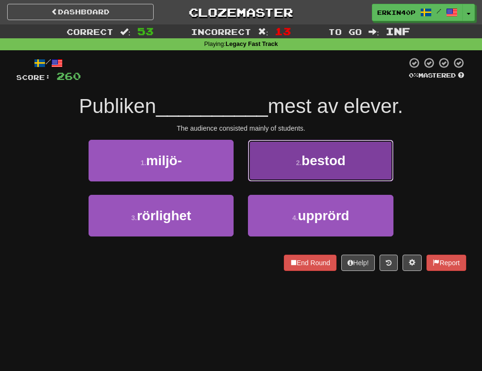
click at [328, 169] on button "2 . bestod" at bounding box center [320, 161] width 145 height 42
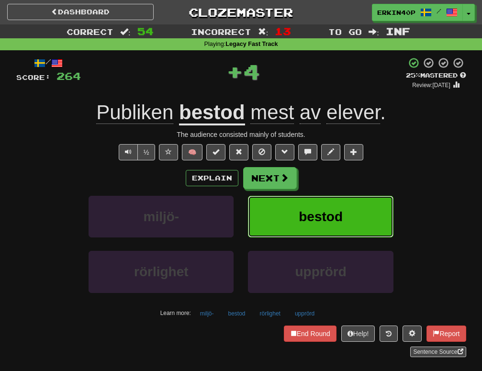
click at [330, 218] on span "bestod" at bounding box center [321, 216] width 44 height 15
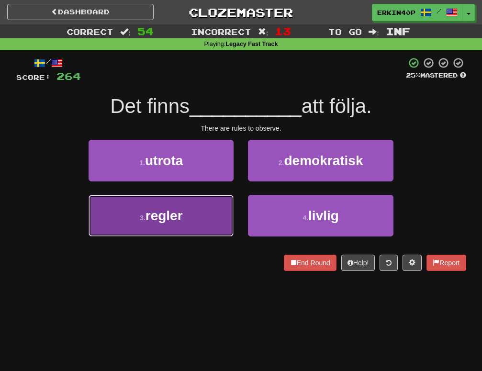
click at [187, 218] on button "3 . regler" at bounding box center [161, 216] width 145 height 42
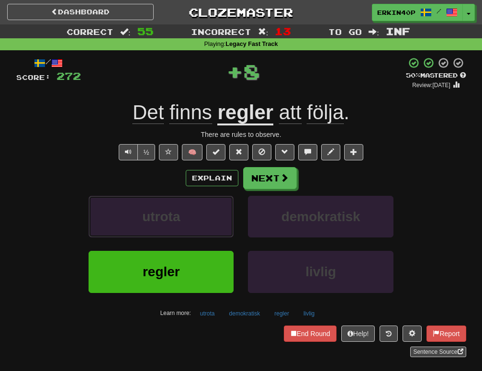
click at [187, 218] on button "utrota" at bounding box center [161, 217] width 145 height 42
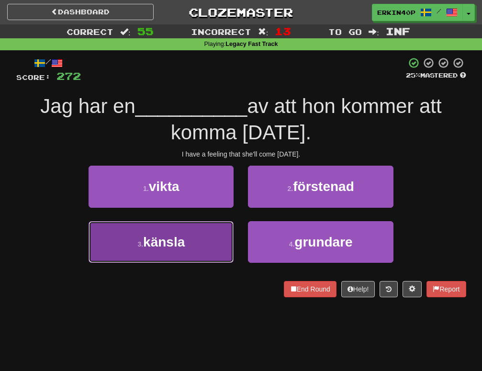
click at [216, 231] on button "3 . känsla" at bounding box center [161, 242] width 145 height 42
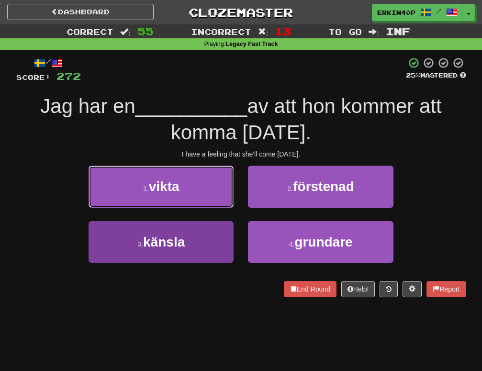
click at [216, 207] on button "1 . vikta" at bounding box center [161, 187] width 145 height 42
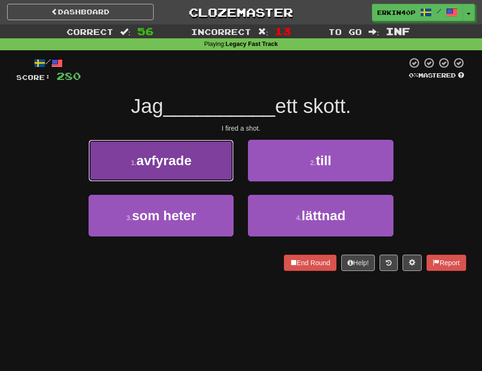
click at [172, 168] on button "1 . avfyrade" at bounding box center [161, 161] width 145 height 42
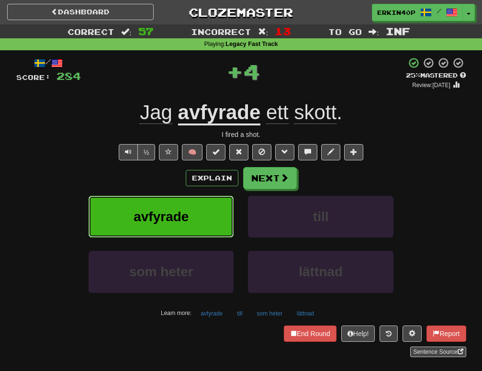
click at [187, 206] on button "avfyrade" at bounding box center [161, 217] width 145 height 42
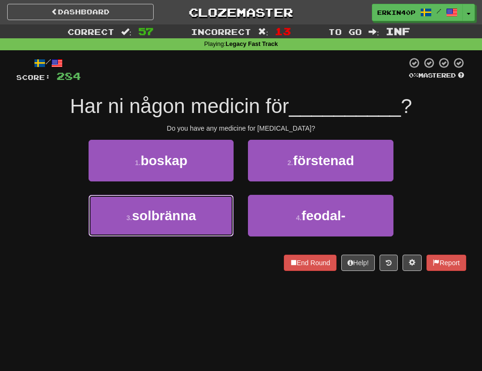
click at [187, 206] on button "3 . solbränna" at bounding box center [161, 216] width 145 height 42
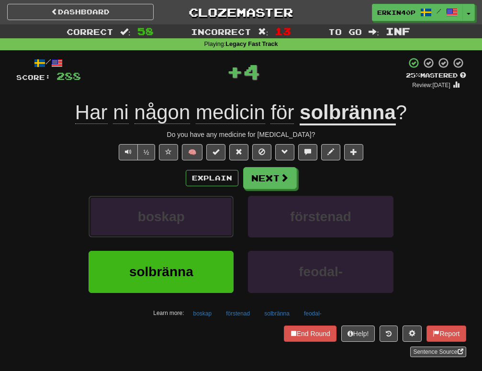
click at [187, 206] on button "boskap" at bounding box center [161, 217] width 145 height 42
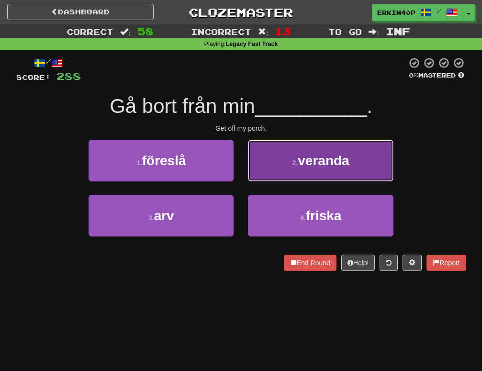
click at [300, 166] on span "veranda" at bounding box center [323, 160] width 51 height 15
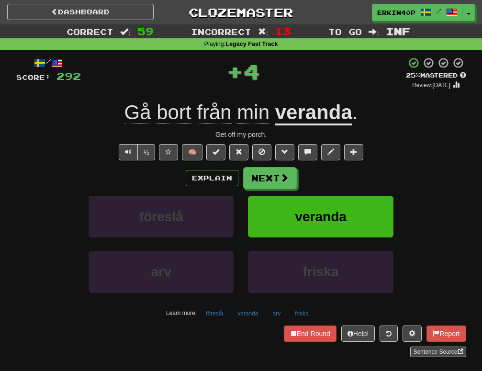
click at [319, 117] on u "veranda" at bounding box center [313, 113] width 77 height 24
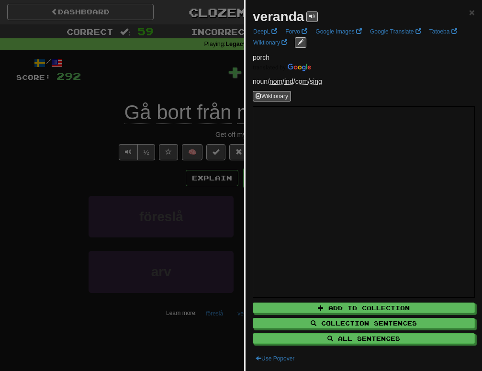
click at [200, 117] on div at bounding box center [241, 185] width 482 height 371
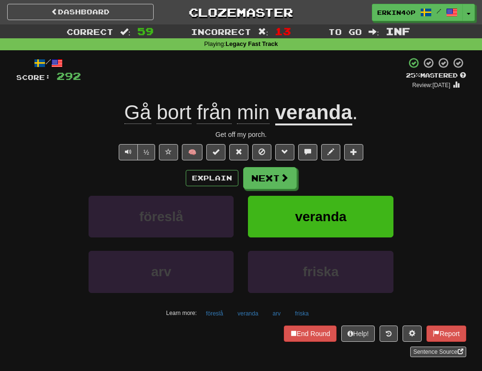
click at [306, 219] on span "veranda" at bounding box center [320, 216] width 51 height 15
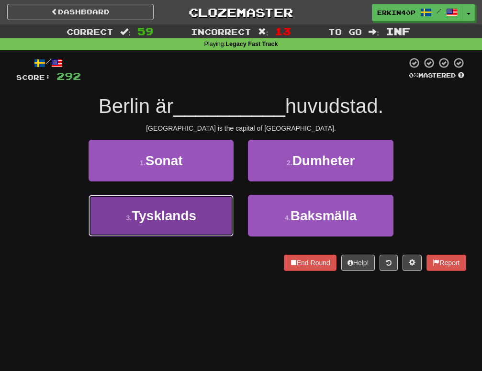
click at [170, 226] on button "3 . Tysklands" at bounding box center [161, 216] width 145 height 42
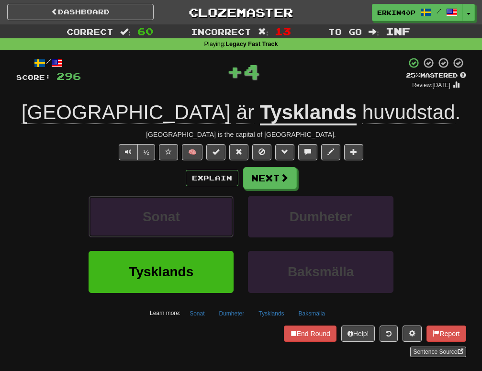
click at [170, 226] on button "Sonat" at bounding box center [161, 217] width 145 height 42
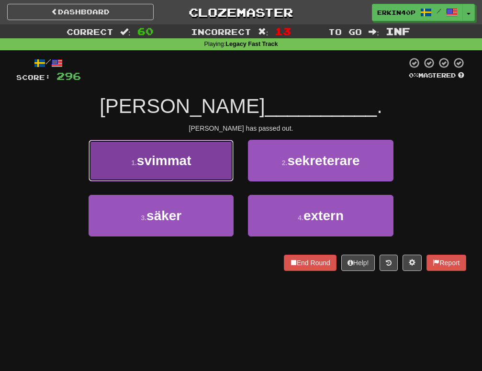
click at [189, 174] on button "1 . svimmat" at bounding box center [161, 161] width 145 height 42
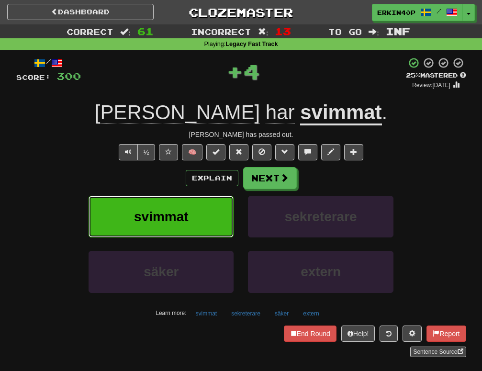
click at [182, 213] on span "svimmat" at bounding box center [161, 216] width 55 height 15
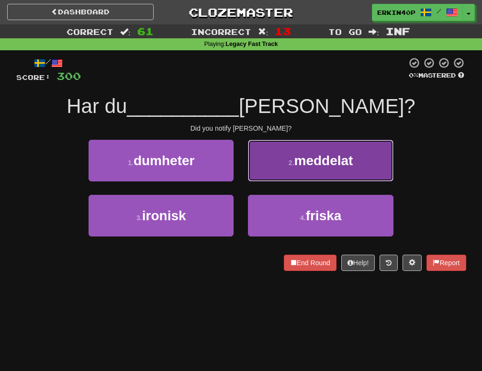
click at [300, 171] on button "2 . meddelat" at bounding box center [320, 161] width 145 height 42
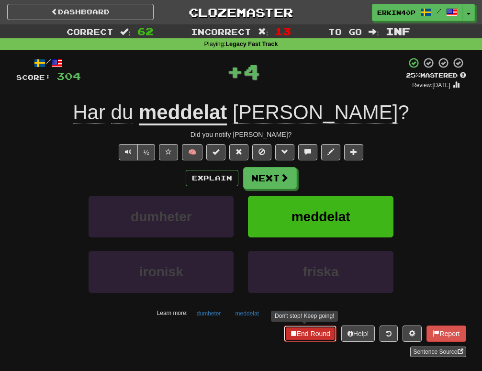
click at [296, 333] on button "End Round" at bounding box center [310, 334] width 53 height 16
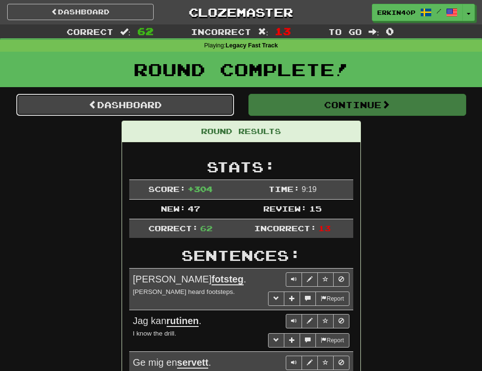
click at [215, 106] on link "Dashboard" at bounding box center [125, 105] width 218 height 22
